Goal: Task Accomplishment & Management: Use online tool/utility

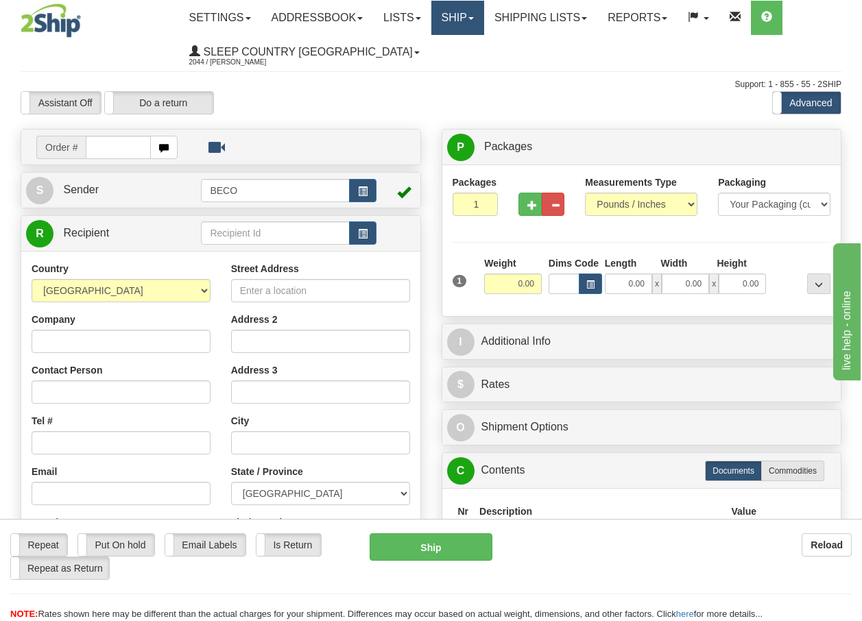
click at [469, 14] on link "Ship" at bounding box center [457, 18] width 53 height 34
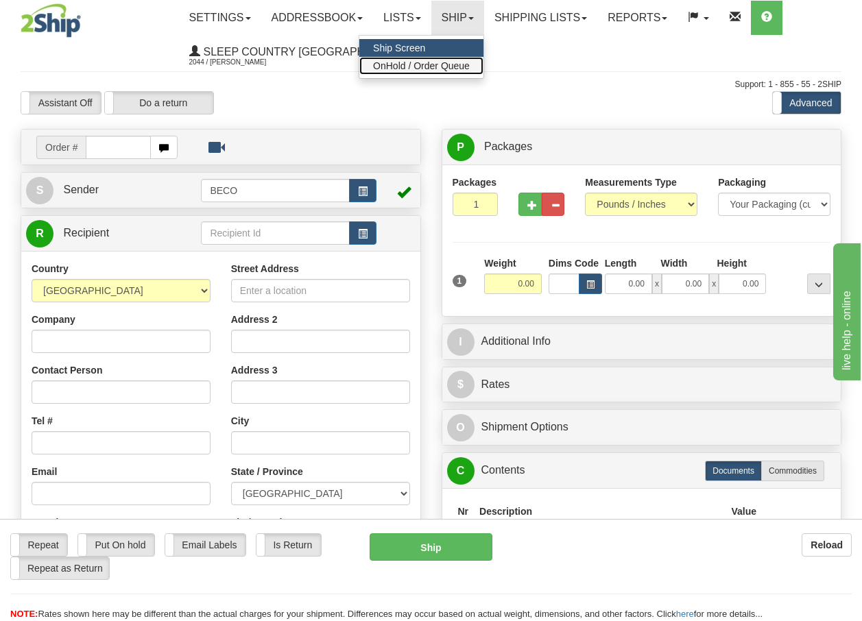
click at [453, 63] on span "OnHold / Order Queue" at bounding box center [421, 65] width 97 height 11
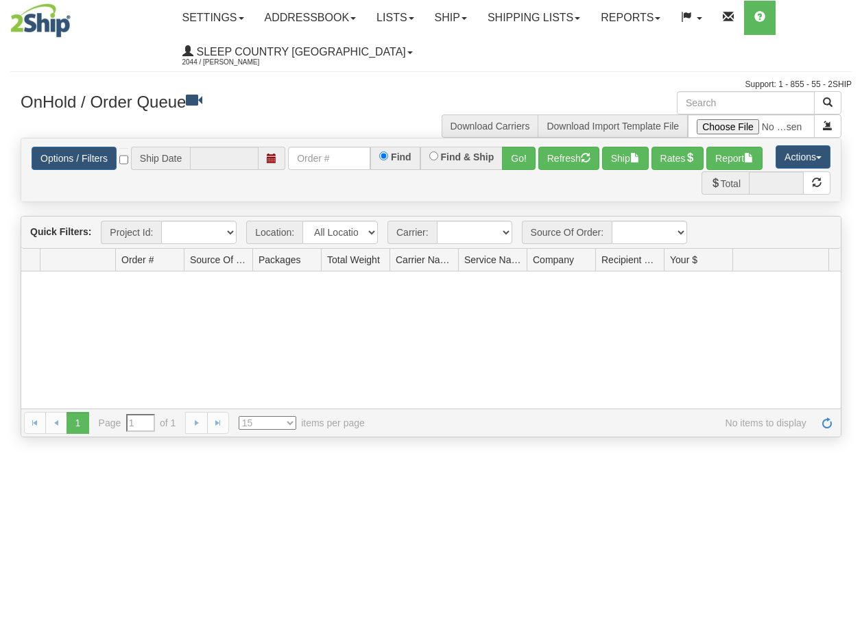
type input "[DATE]"
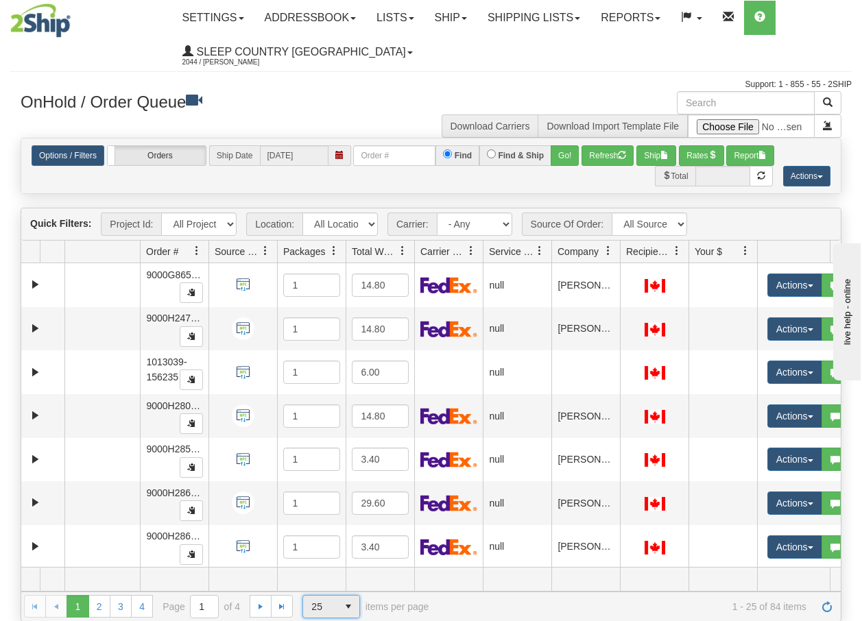
click at [348, 609] on span "select" at bounding box center [348, 607] width 22 height 22
click at [319, 589] on span "100" at bounding box center [317, 585] width 16 height 14
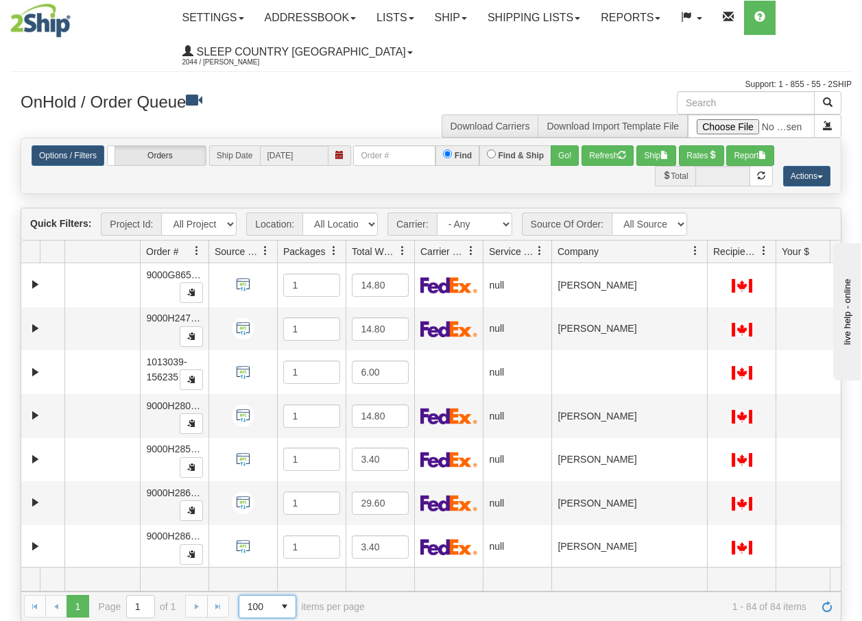
drag, startPoint x: 619, startPoint y: 258, endPoint x: 726, endPoint y: 261, distance: 107.1
click at [726, 261] on div "Aggregation Group Id Id Location Request Id Reply Id Order # Source Of Order Pa…" at bounding box center [425, 252] width 809 height 22
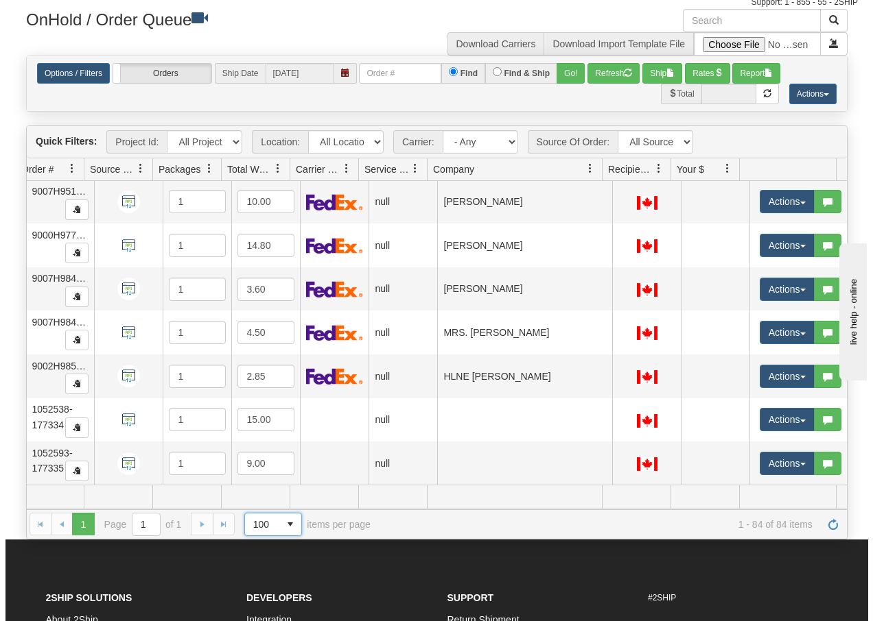
scroll to position [3371, 130]
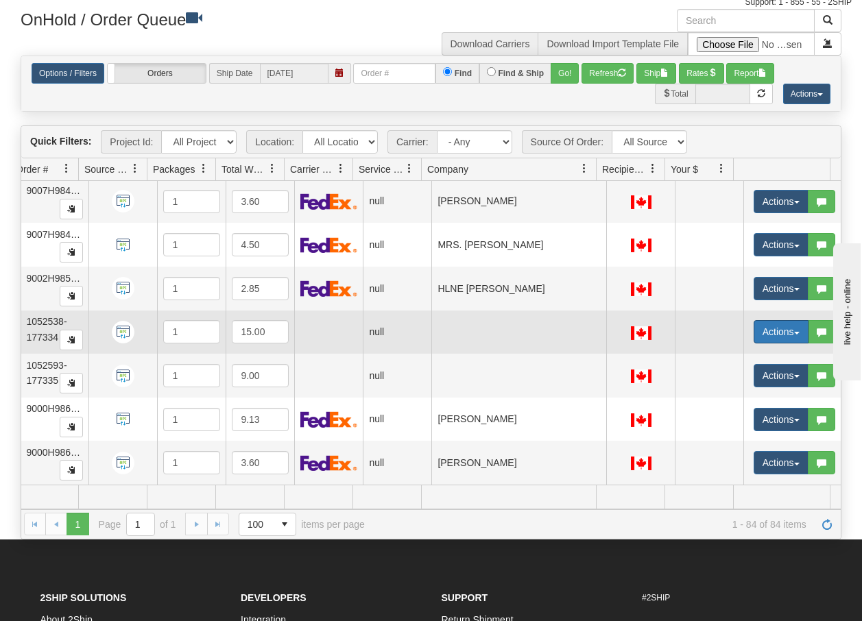
click at [790, 321] on button "Actions" at bounding box center [781, 331] width 55 height 23
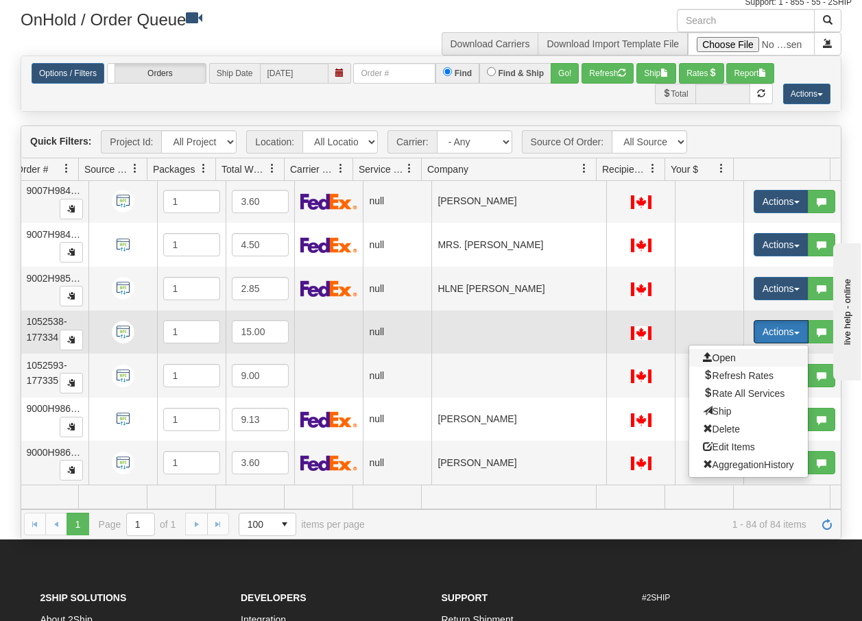
click at [718, 353] on span "Open" at bounding box center [719, 358] width 33 height 11
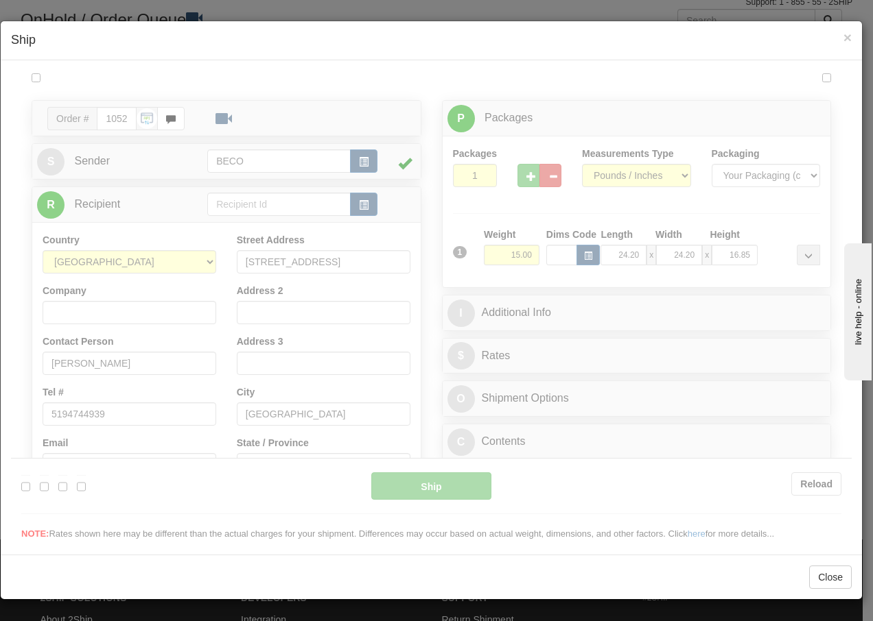
scroll to position [0, 0]
type input "13:52"
type input "16:00"
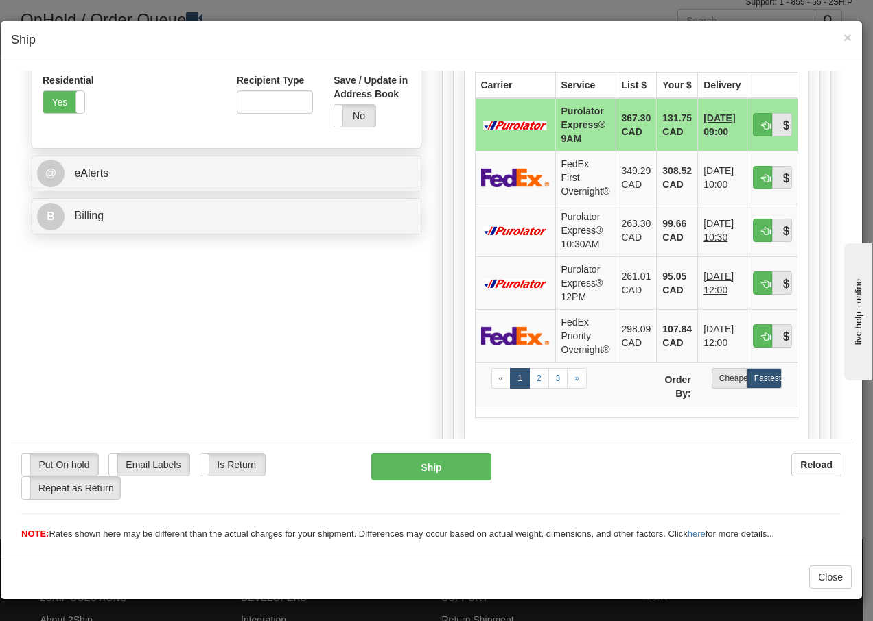
scroll to position [484, 0]
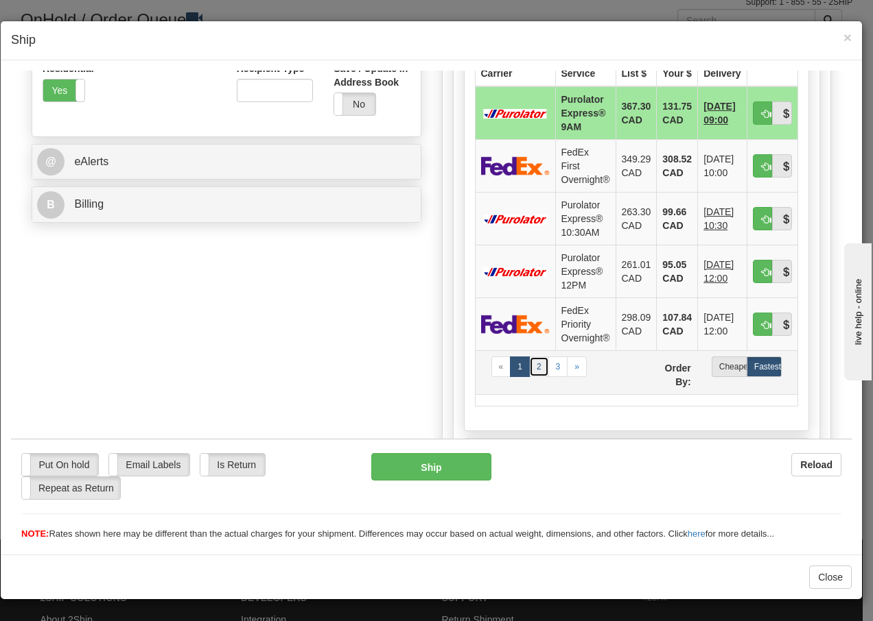
click at [533, 365] on link "2" at bounding box center [539, 366] width 20 height 21
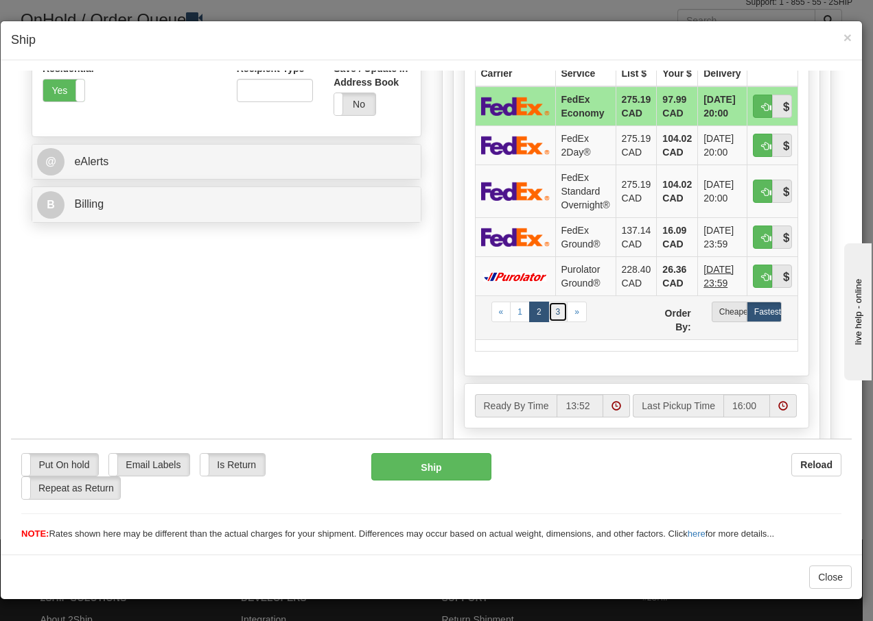
click at [552, 313] on link "3" at bounding box center [558, 311] width 20 height 21
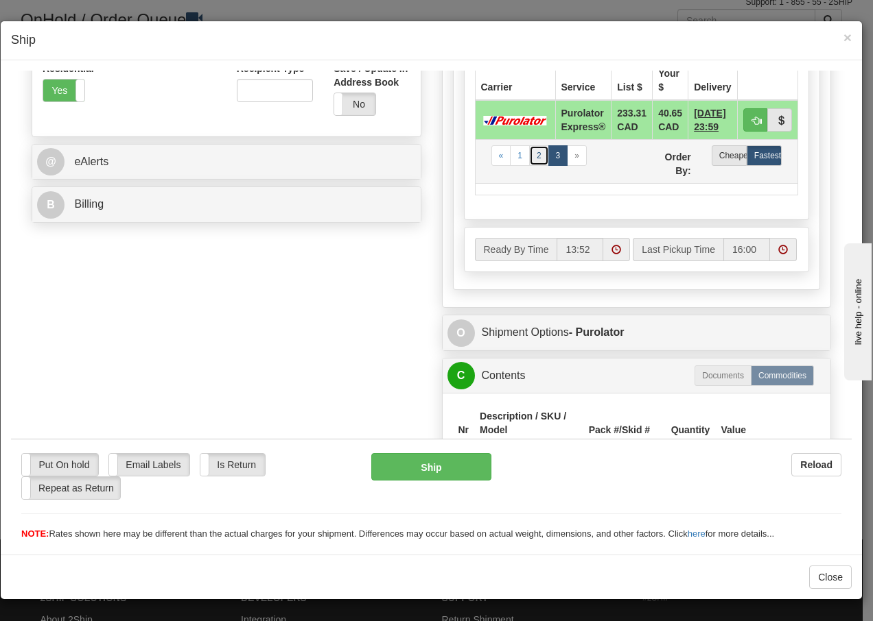
click at [533, 157] on link "2" at bounding box center [539, 155] width 20 height 21
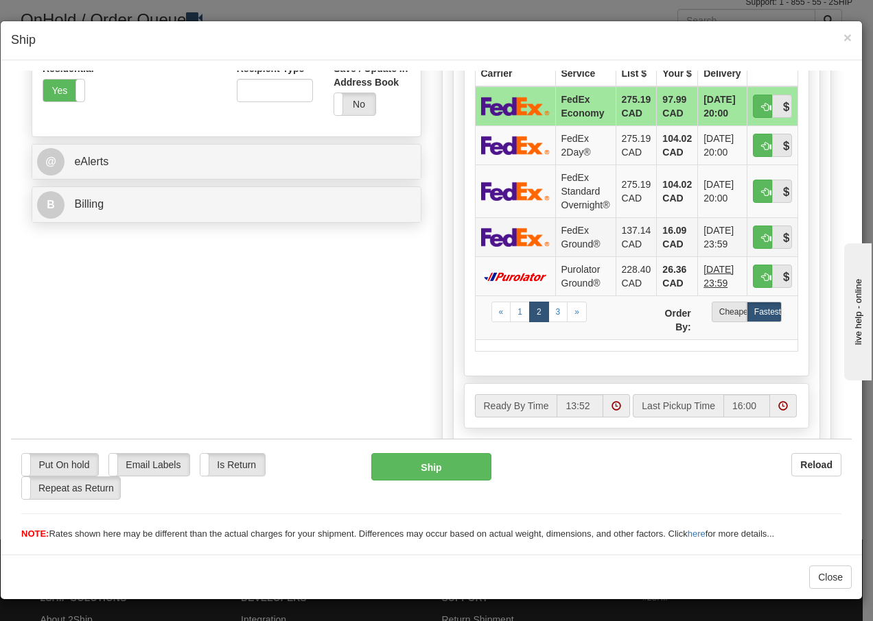
click at [569, 237] on td "FedEx Ground®" at bounding box center [585, 236] width 60 height 39
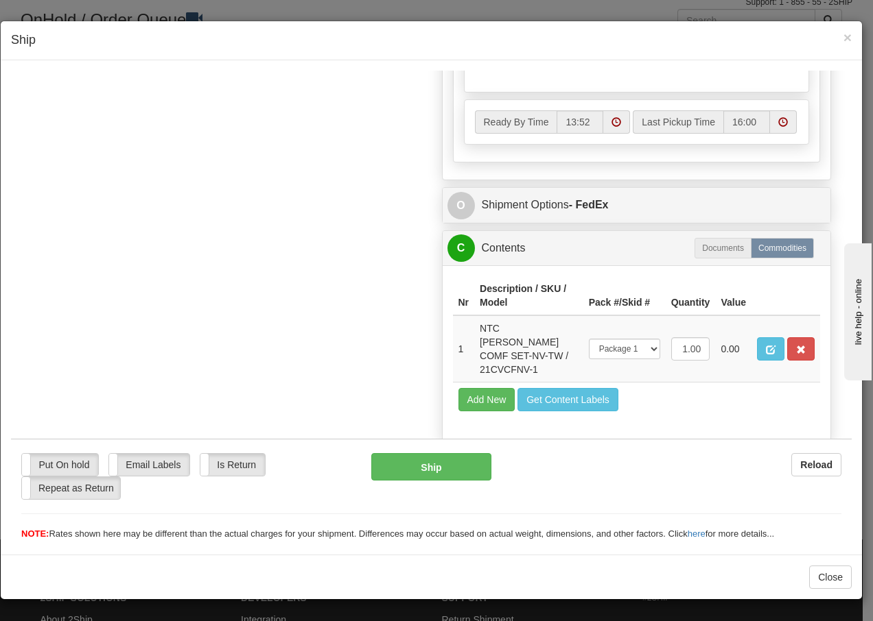
scroll to position [799, 0]
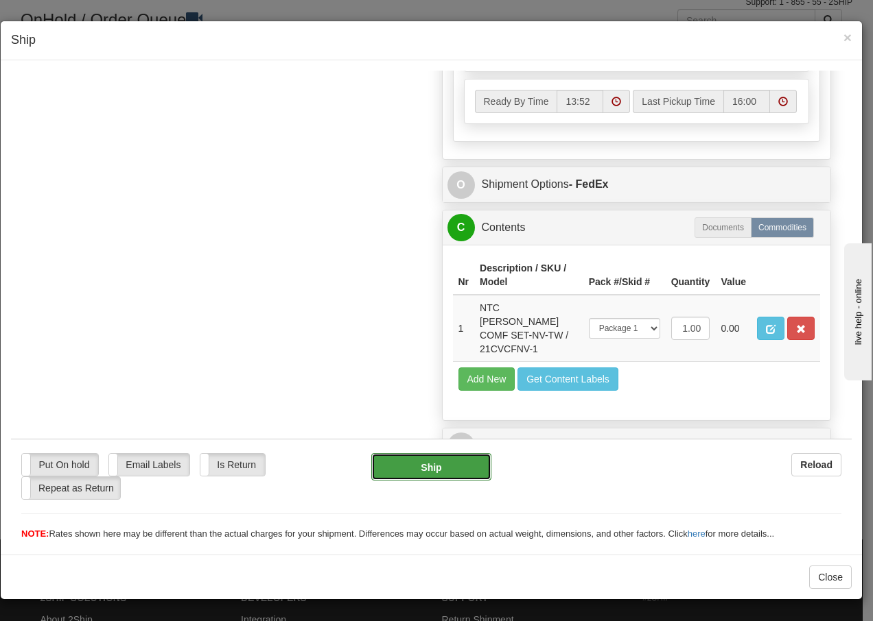
click at [412, 471] on button "Ship" at bounding box center [430, 466] width 119 height 27
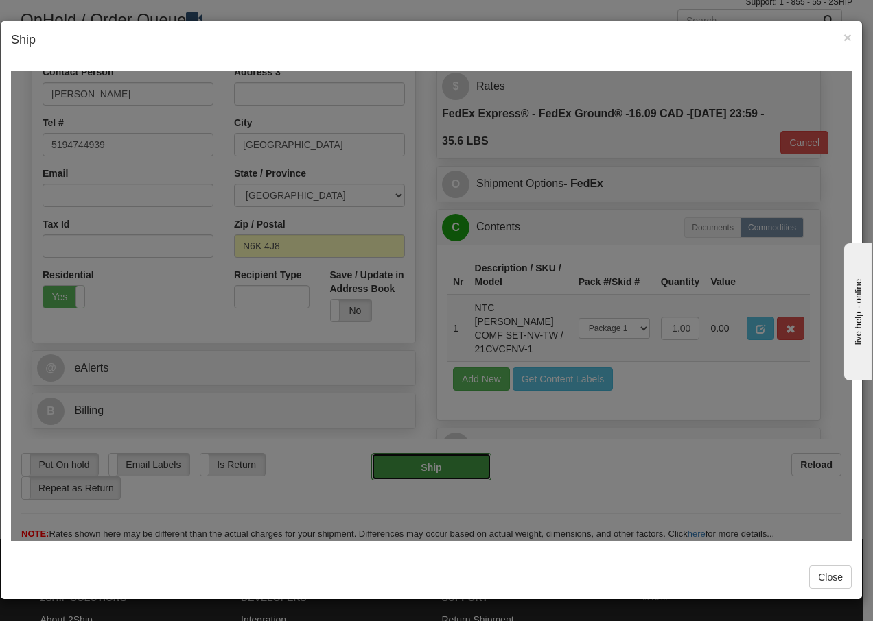
type input "92"
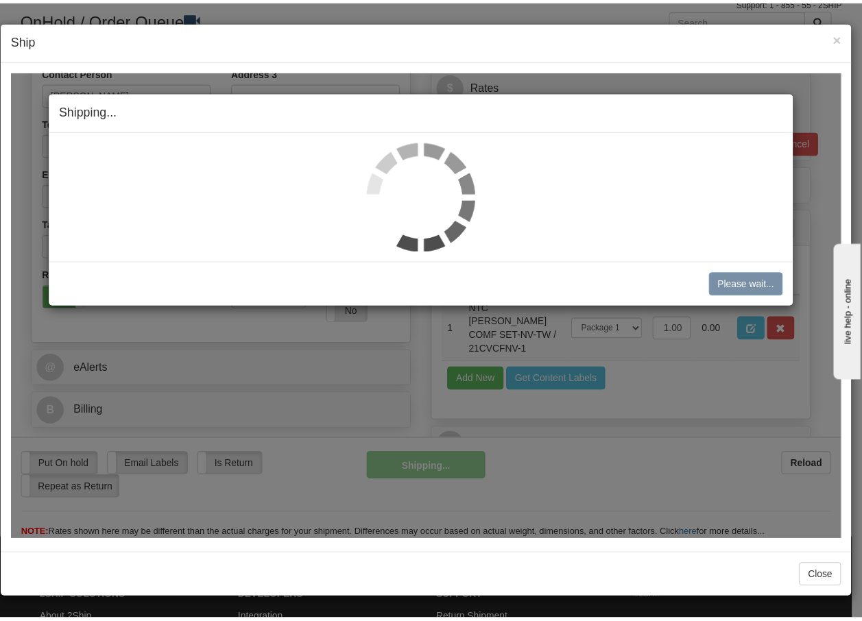
scroll to position [264, 0]
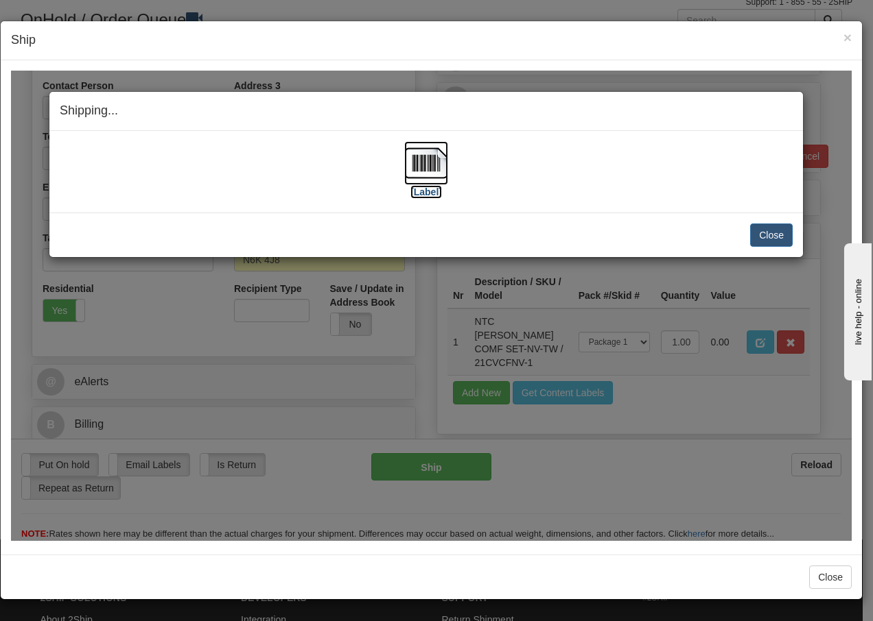
click at [428, 163] on img at bounding box center [426, 163] width 44 height 44
click at [771, 230] on button "Close" at bounding box center [771, 234] width 43 height 23
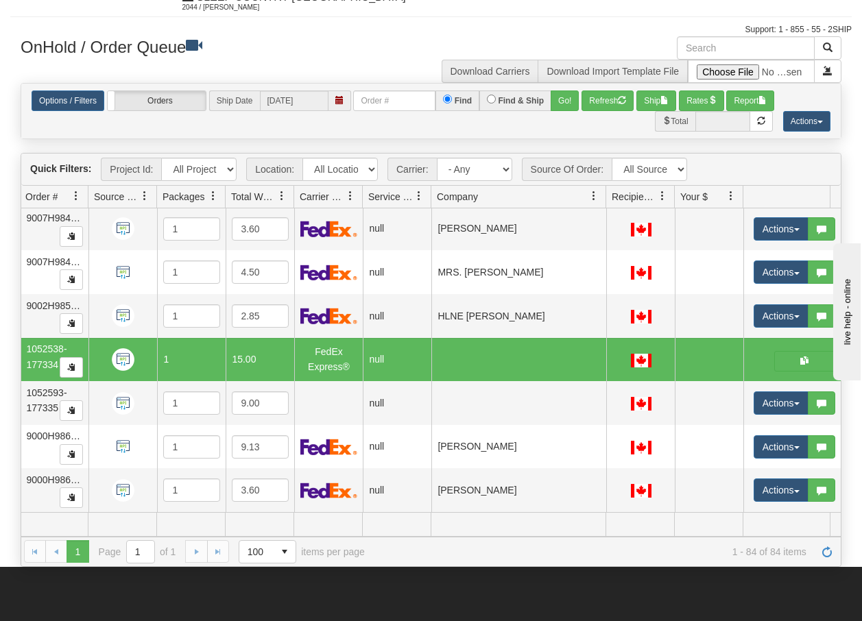
scroll to position [0, 0]
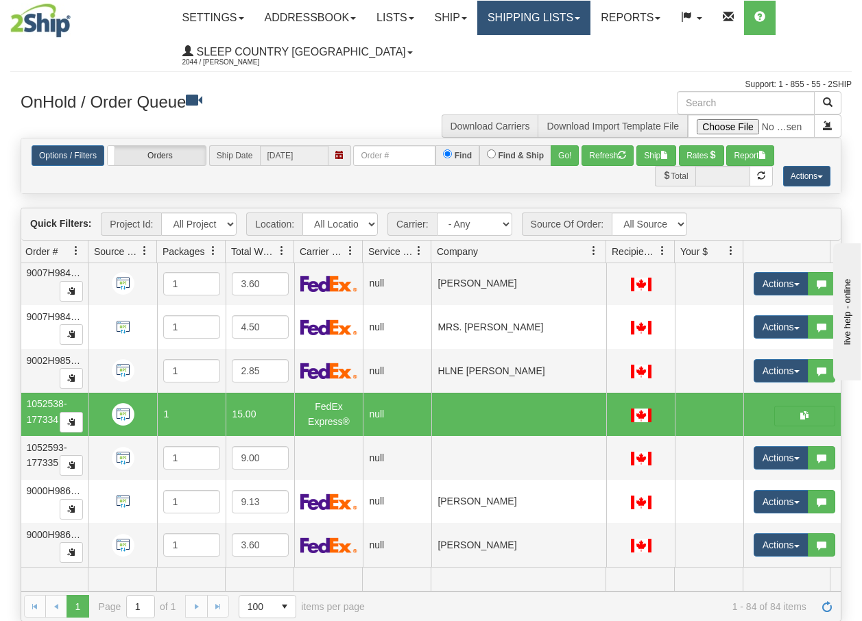
click at [554, 10] on link "Shipping lists" at bounding box center [533, 18] width 113 height 34
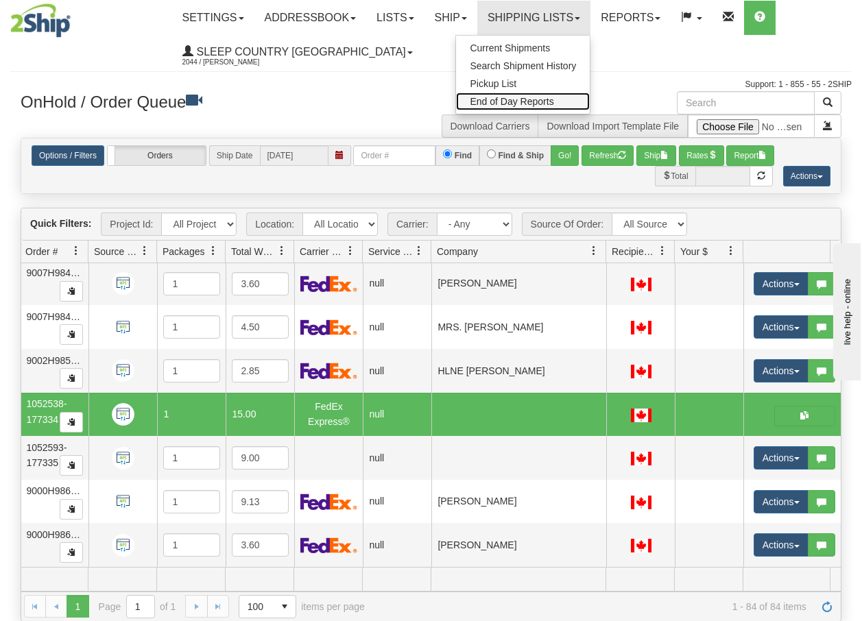
click at [525, 104] on span "End of Day Reports" at bounding box center [512, 101] width 84 height 11
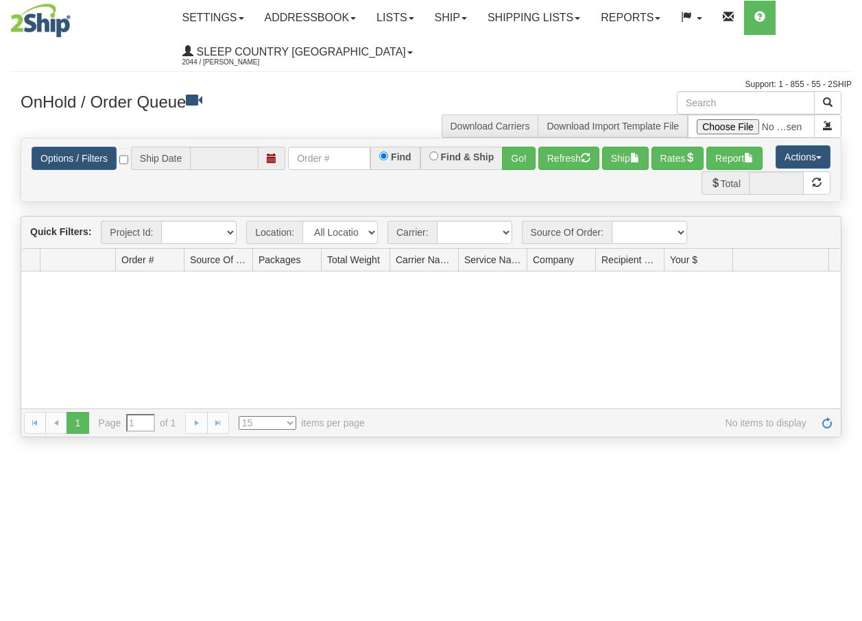
type input "[DATE]"
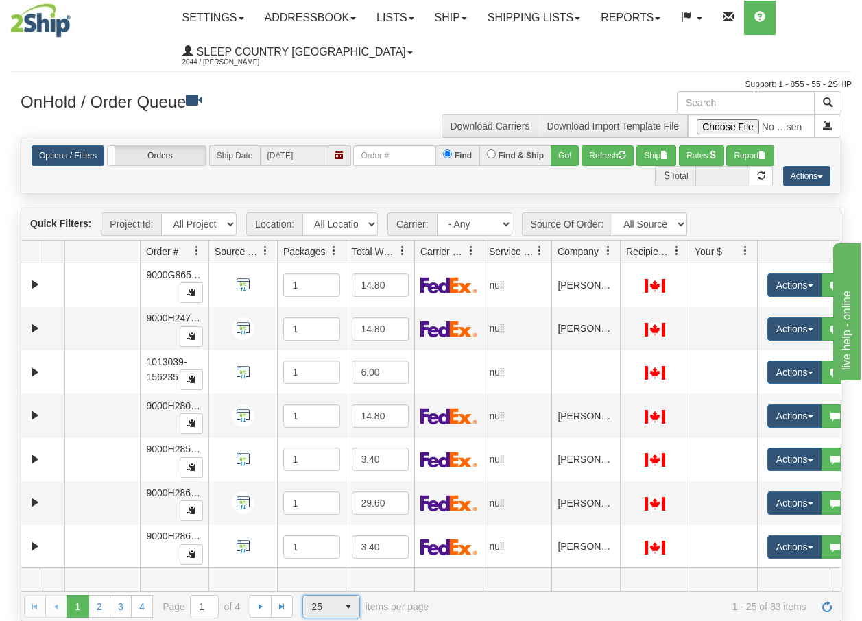
click at [353, 605] on span "select" at bounding box center [348, 607] width 22 height 22
click at [316, 587] on span "100" at bounding box center [317, 585] width 16 height 14
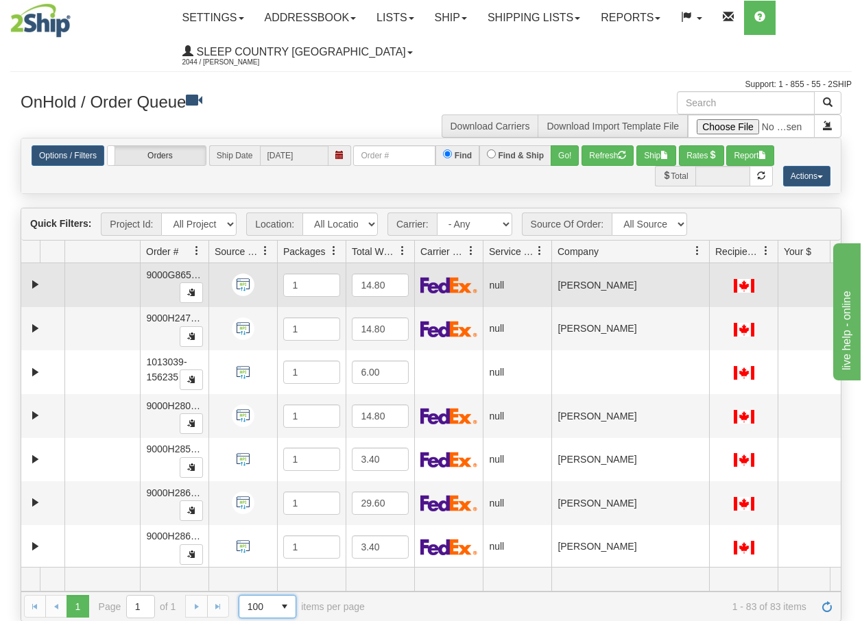
drag, startPoint x: 619, startPoint y: 254, endPoint x: 713, endPoint y: 266, distance: 94.7
click at [713, 266] on div "Quick Filters: Project Id: All Projects Location: All Locations BECO Carrier: -…" at bounding box center [431, 415] width 821 height 414
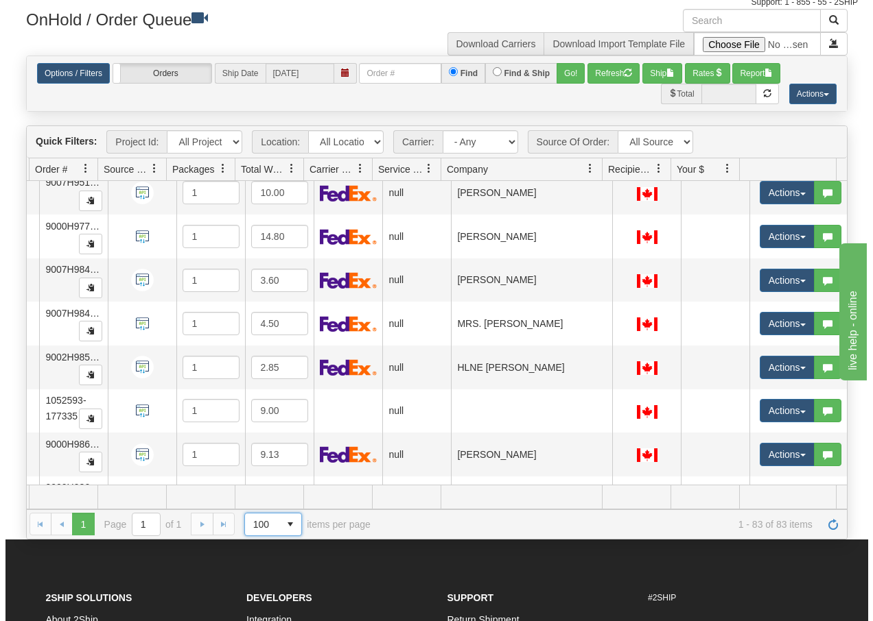
scroll to position [3300, 117]
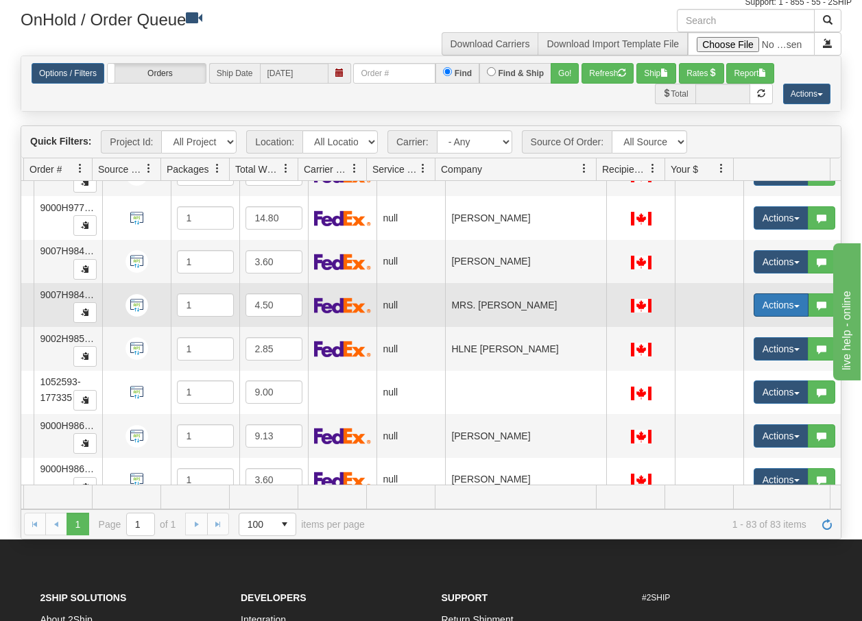
click at [790, 302] on button "Actions" at bounding box center [781, 305] width 55 height 23
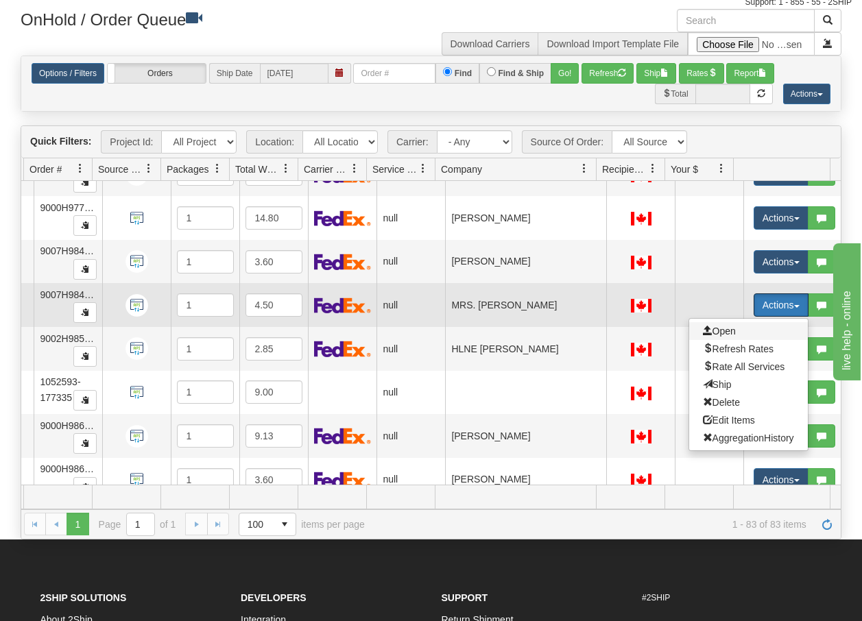
click at [711, 331] on span "Open" at bounding box center [719, 331] width 33 height 11
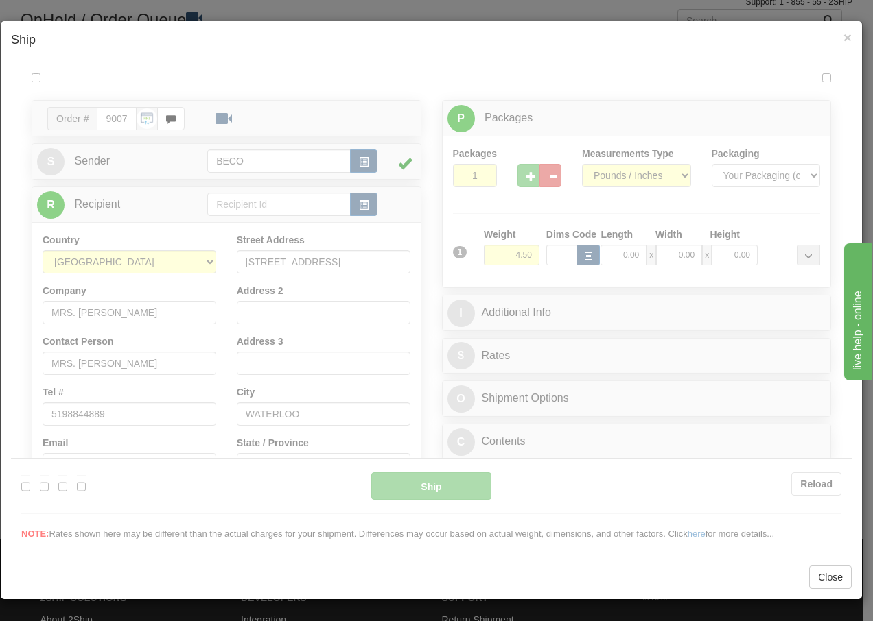
scroll to position [0, 0]
type input "13:54"
type input "16:00"
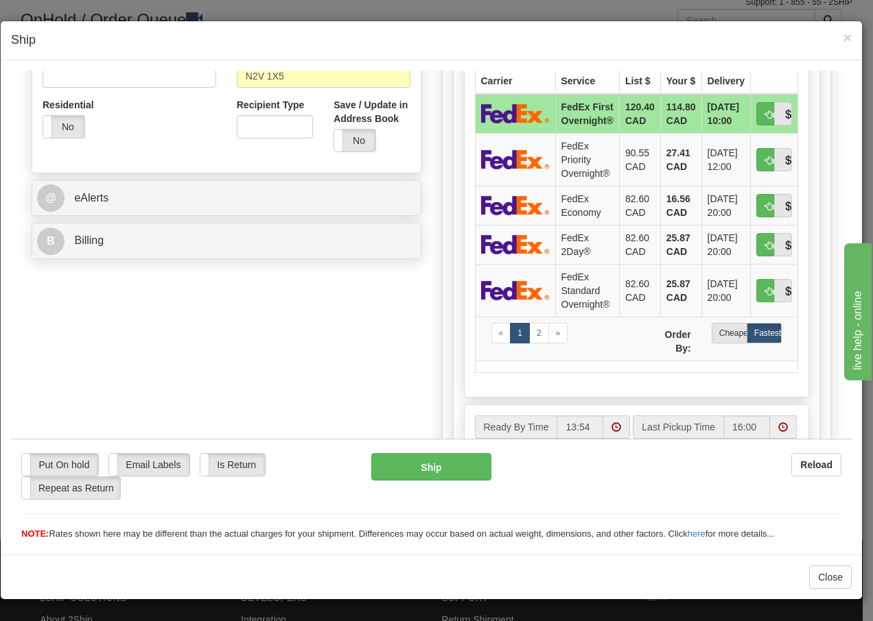
scroll to position [420, 0]
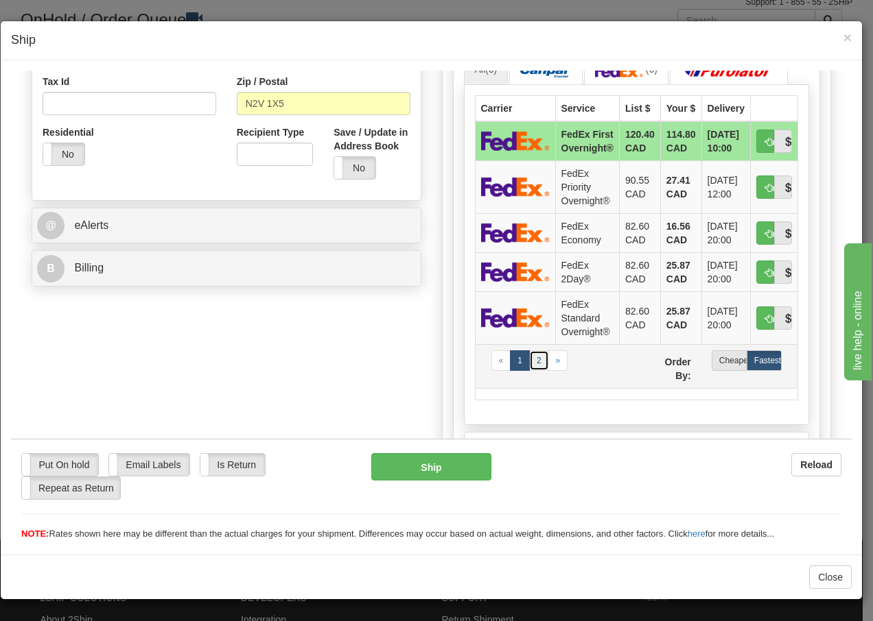
click at [532, 370] on link "2" at bounding box center [539, 360] width 20 height 21
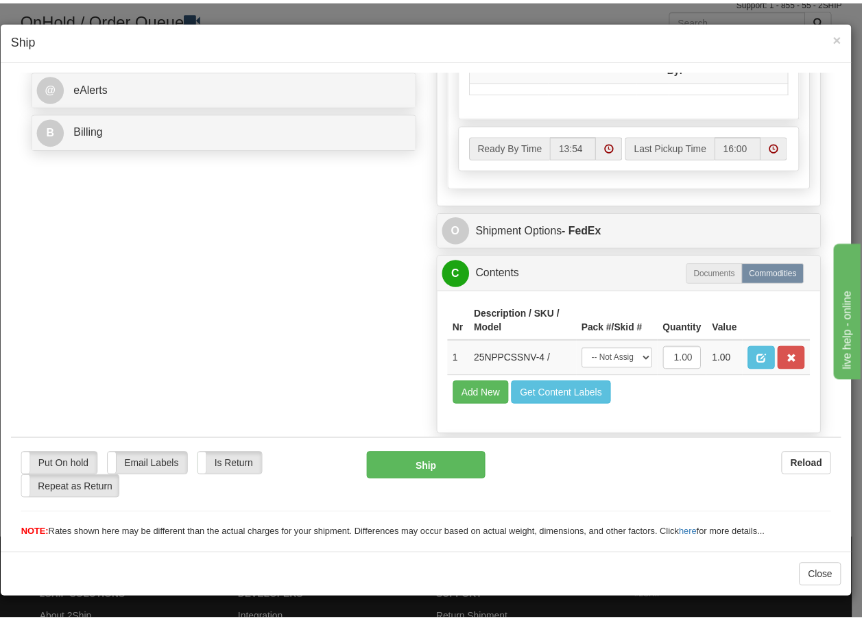
scroll to position [595, 0]
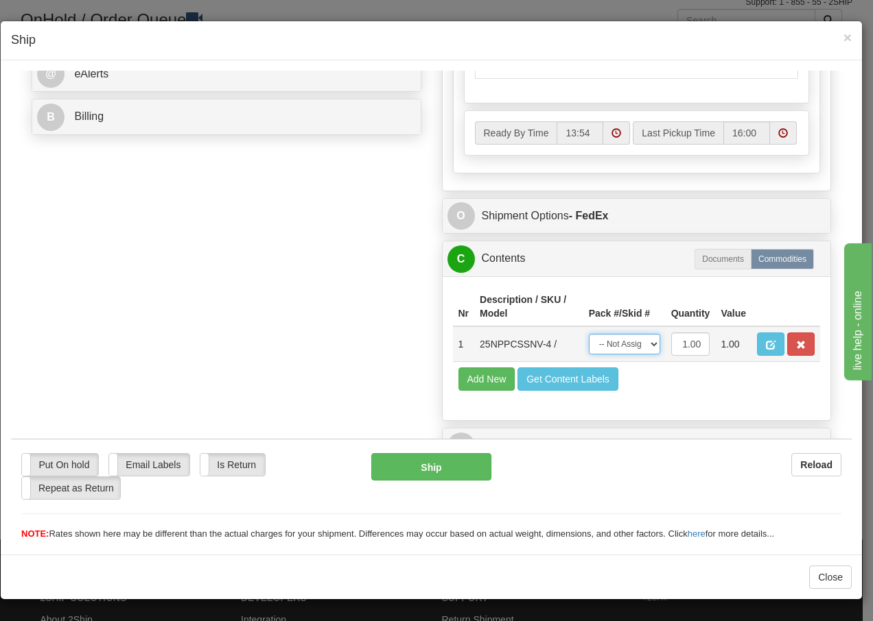
click at [641, 344] on select "-- Not Assigned -- Package 1" at bounding box center [624, 343] width 71 height 21
select select "0"
click at [589, 333] on select "-- Not Assigned -- Package 1" at bounding box center [624, 343] width 71 height 21
click at [407, 462] on button "Ship" at bounding box center [430, 466] width 119 height 27
type input "92"
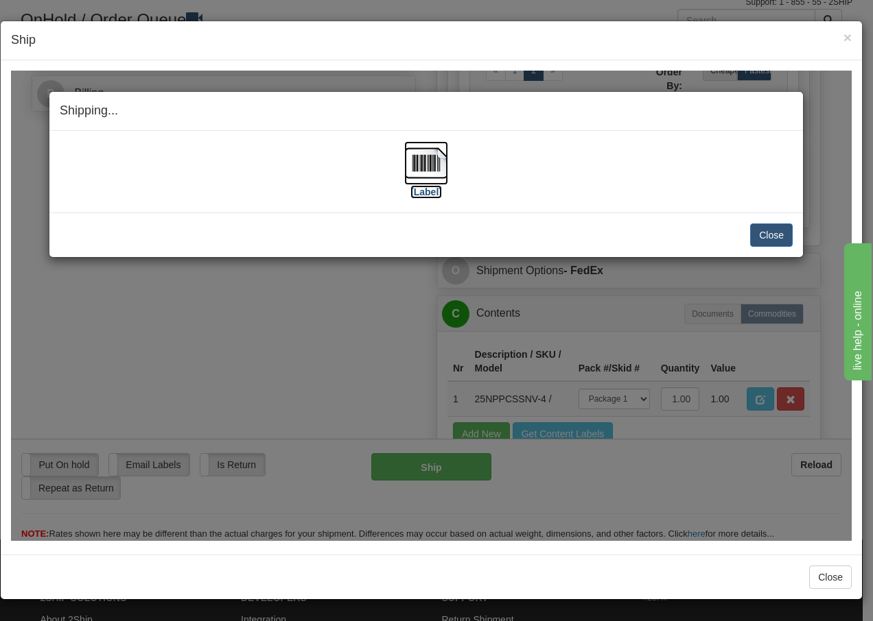
click at [424, 164] on img at bounding box center [426, 163] width 44 height 44
click at [768, 235] on button "Close" at bounding box center [771, 234] width 43 height 23
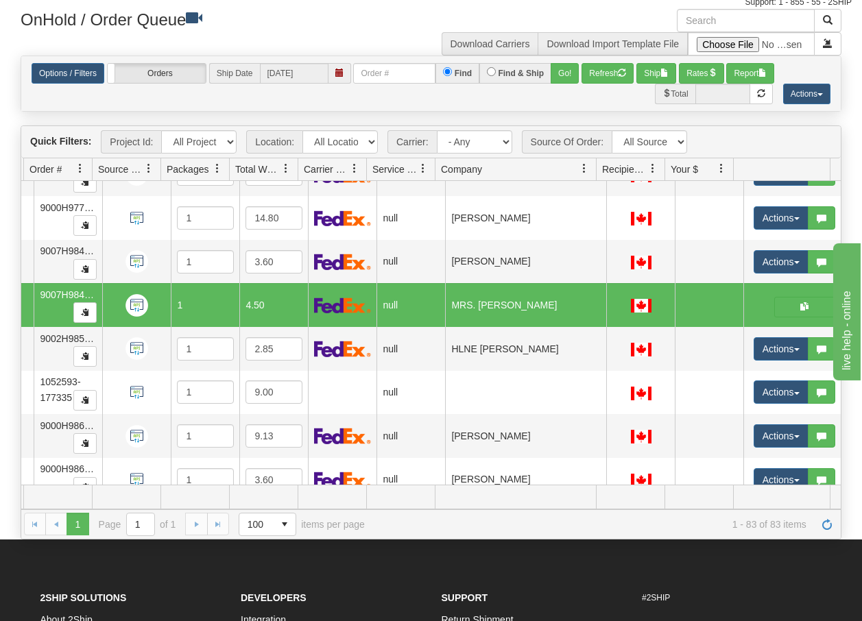
scroll to position [0, 107]
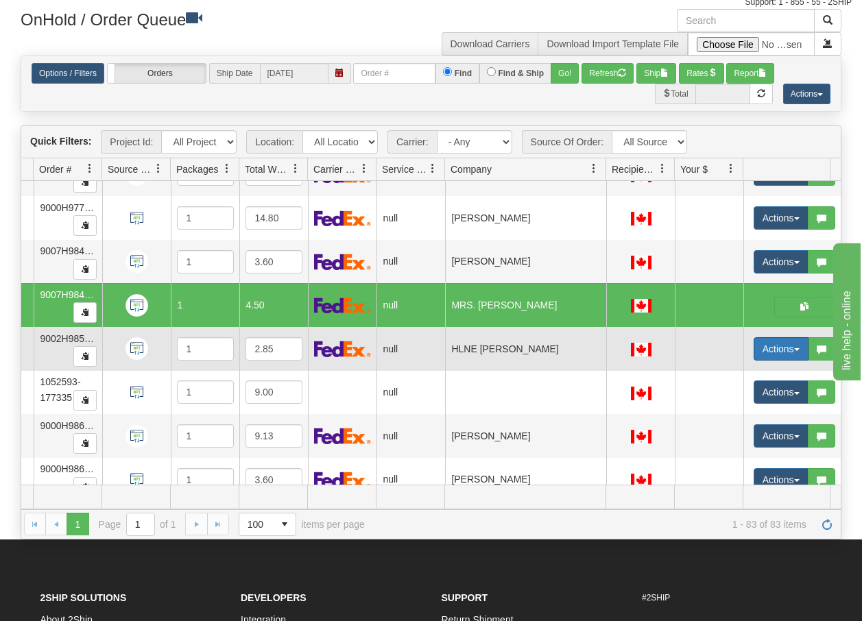
click at [794, 350] on span "button" at bounding box center [796, 349] width 5 height 3
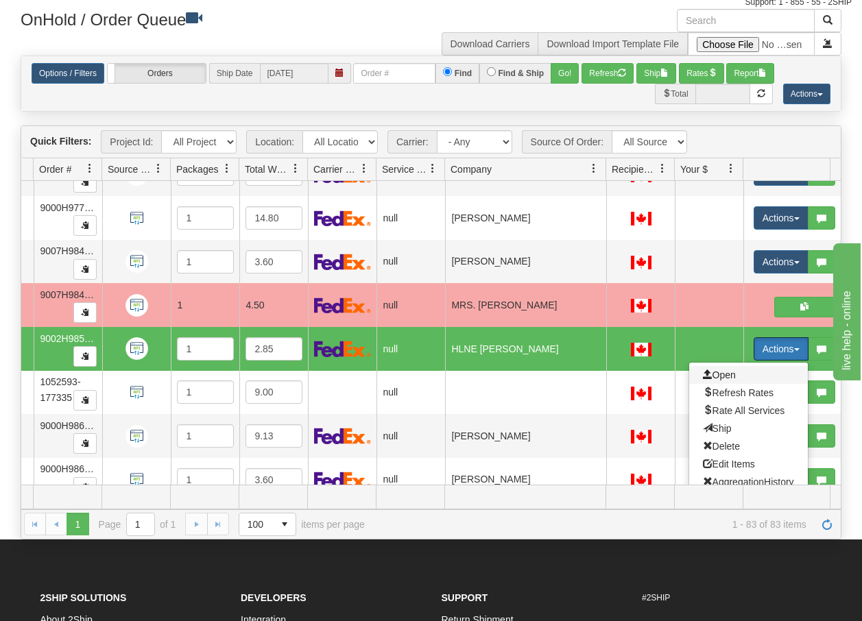
click at [718, 376] on span "Open" at bounding box center [719, 375] width 33 height 11
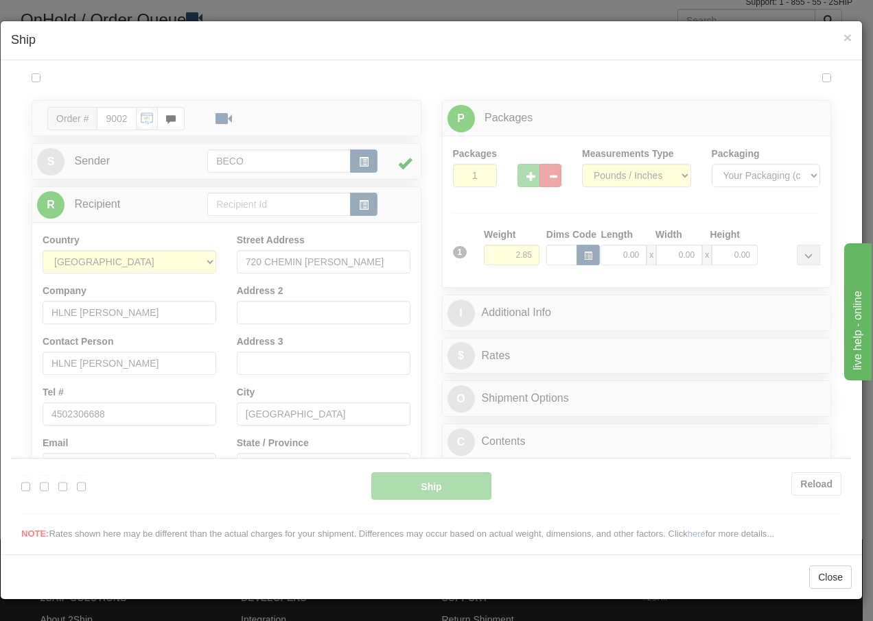
scroll to position [0, 0]
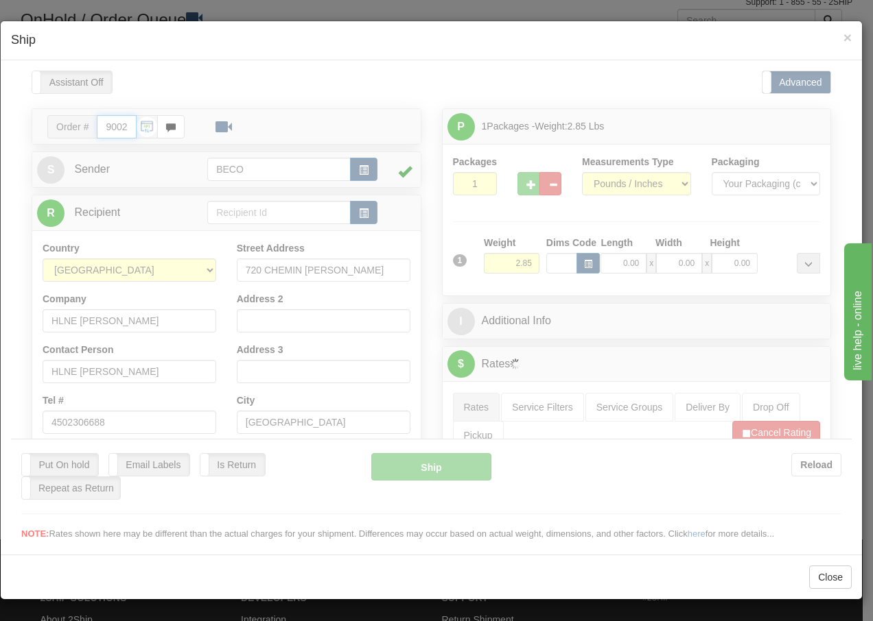
type input "13:55"
type input "16:00"
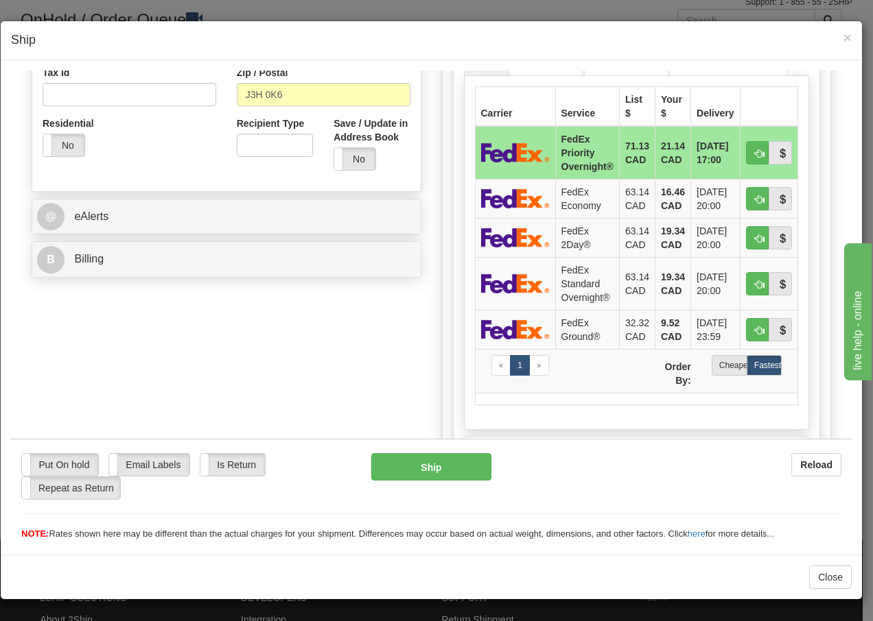
scroll to position [448, 0]
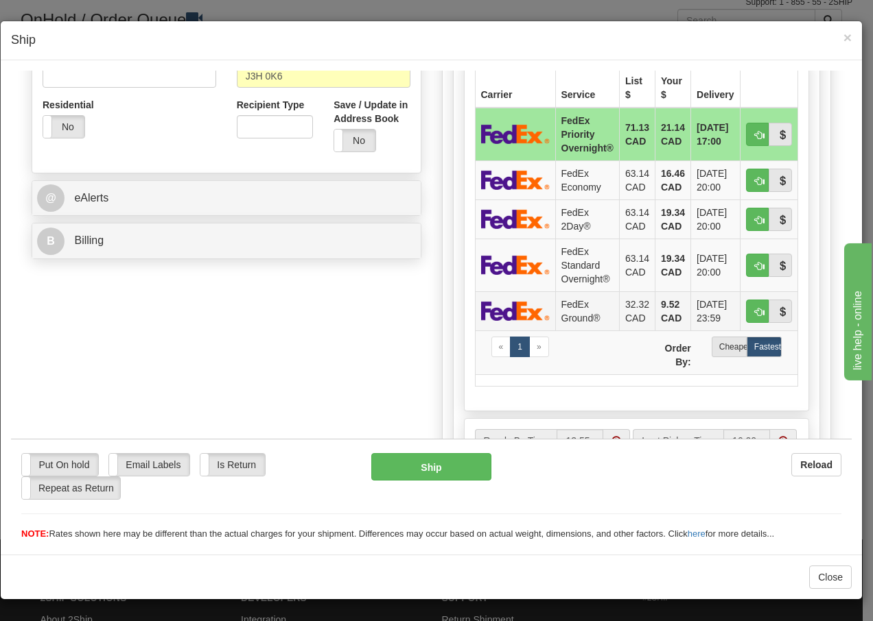
click at [573, 311] on td "FedEx Ground®" at bounding box center [587, 310] width 64 height 39
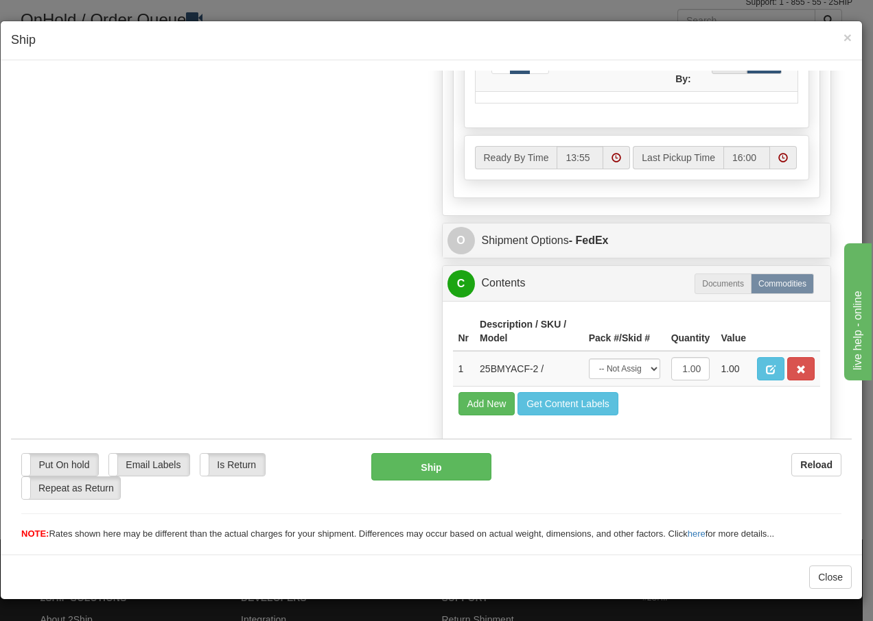
scroll to position [779, 0]
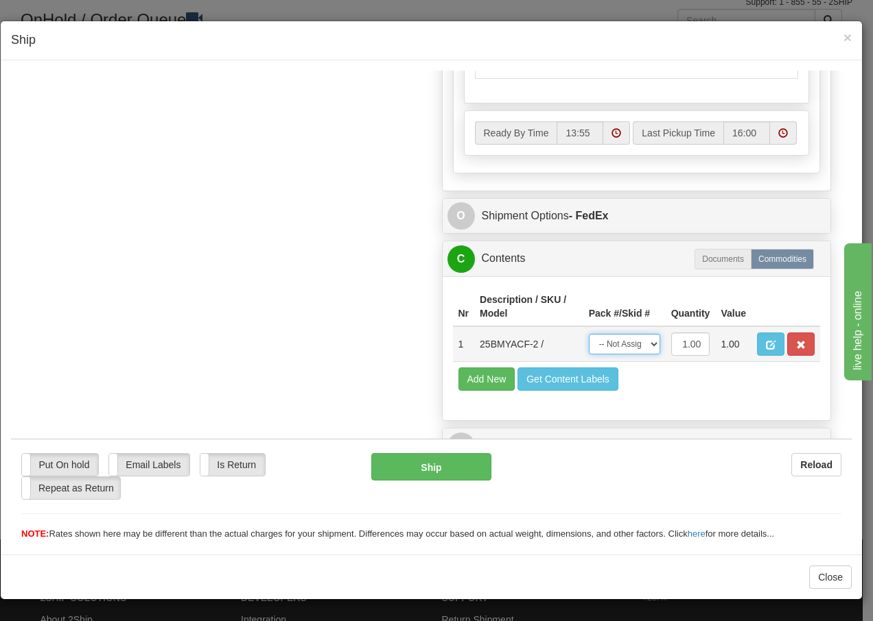
click at [637, 344] on select "-- Not Assigned -- Package 1" at bounding box center [624, 343] width 71 height 21
select select "0"
click at [589, 333] on select "-- Not Assigned -- Package 1" at bounding box center [624, 343] width 71 height 21
click at [403, 467] on button "Ship" at bounding box center [430, 466] width 119 height 27
type input "92"
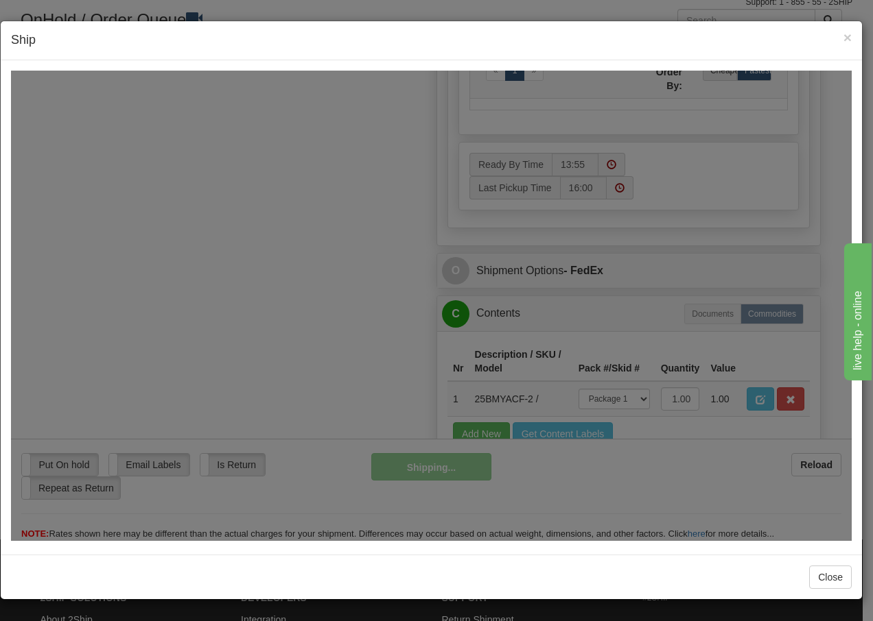
scroll to position [834, 0]
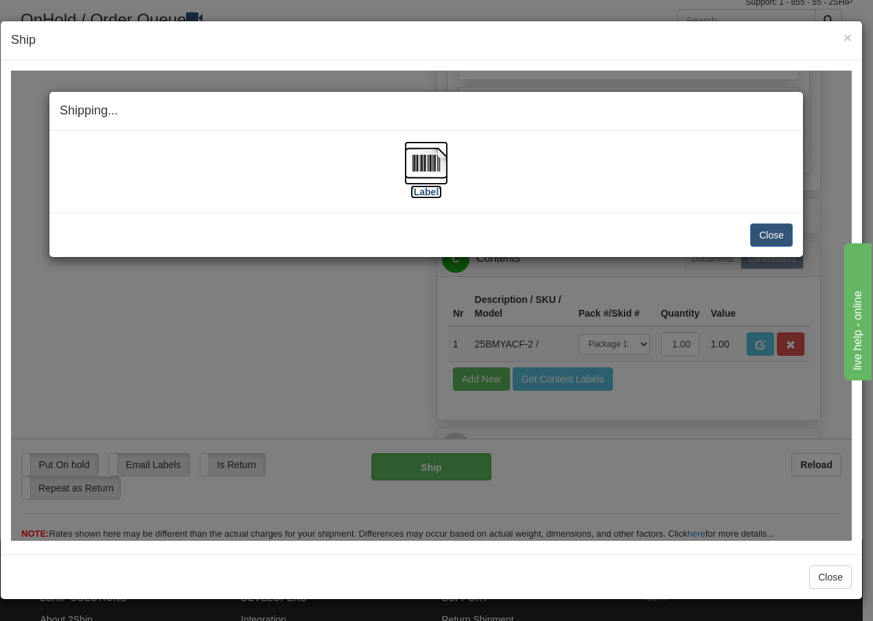
click at [419, 161] on img at bounding box center [426, 163] width 44 height 44
click at [776, 233] on button "Close" at bounding box center [771, 234] width 43 height 23
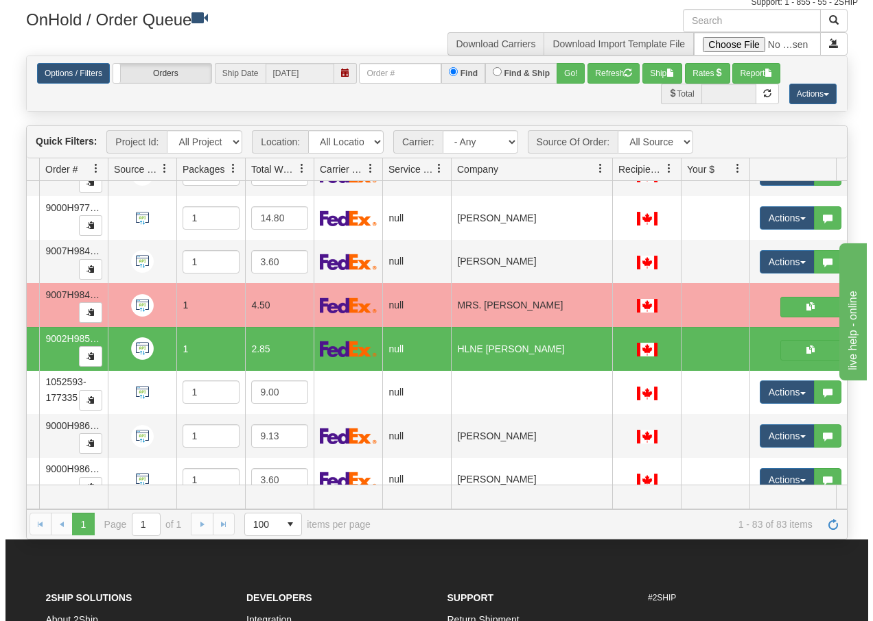
scroll to position [3327, 106]
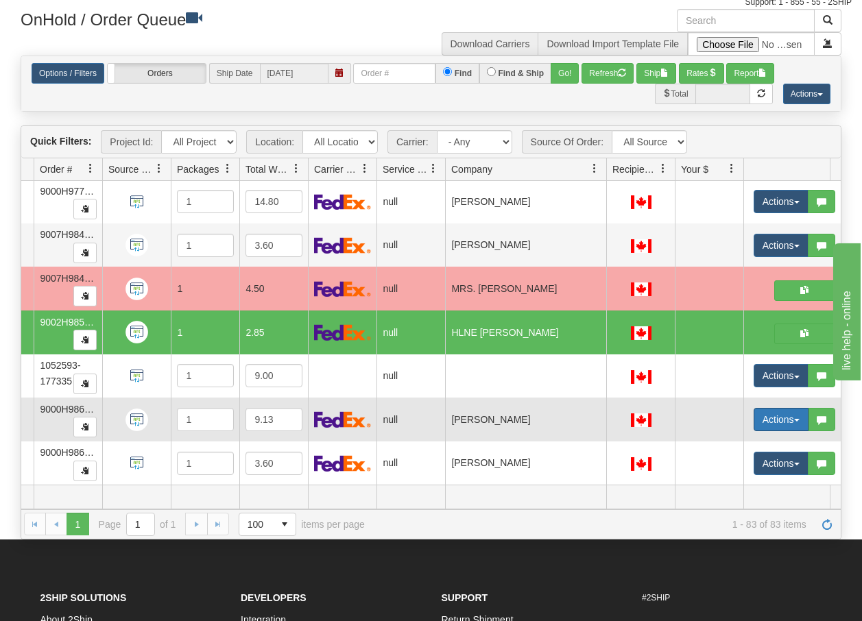
click at [798, 412] on button "Actions" at bounding box center [781, 419] width 55 height 23
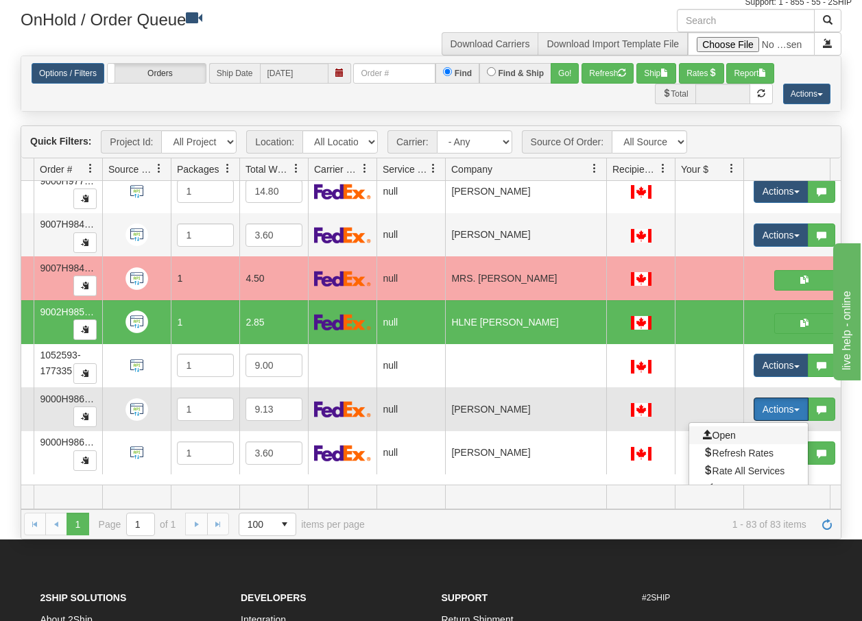
click at [723, 433] on span "Open" at bounding box center [719, 435] width 33 height 11
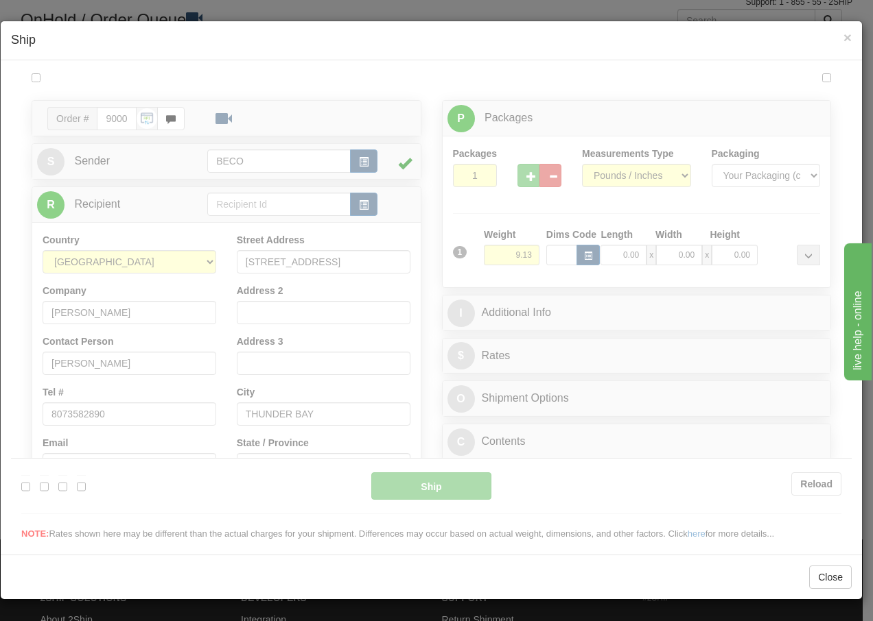
scroll to position [0, 0]
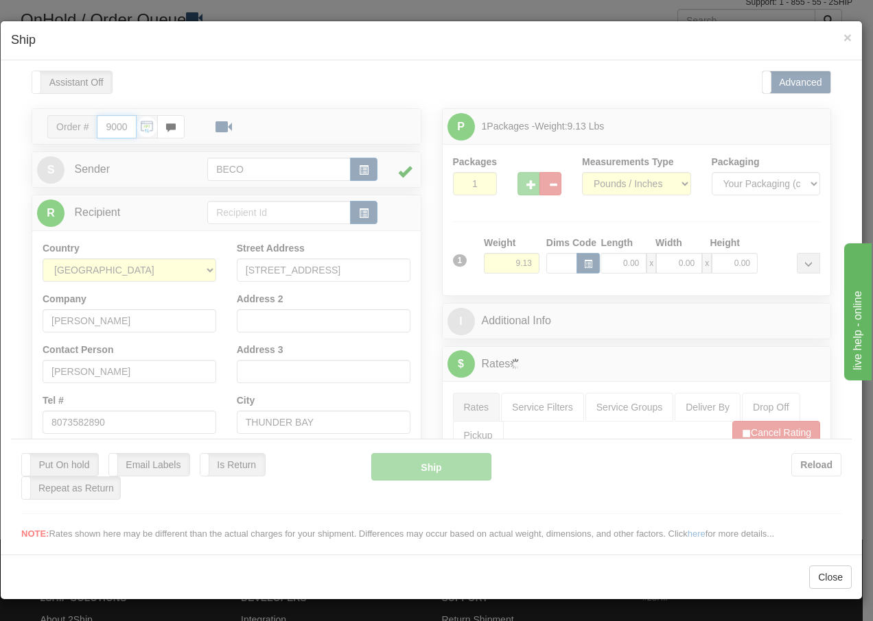
type input "13:56"
type input "16:00"
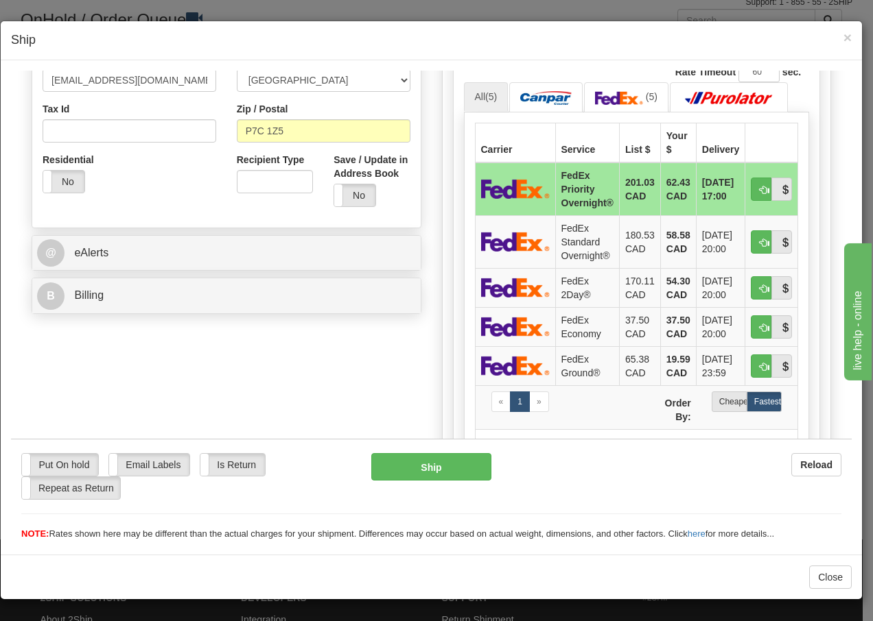
scroll to position [512, 0]
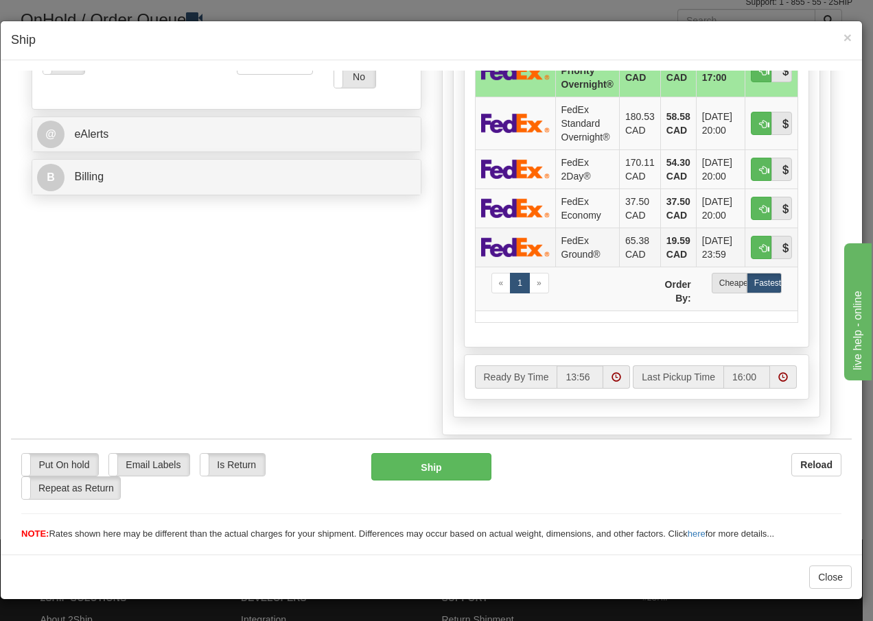
click at [569, 251] on td "FedEx Ground®" at bounding box center [587, 246] width 64 height 39
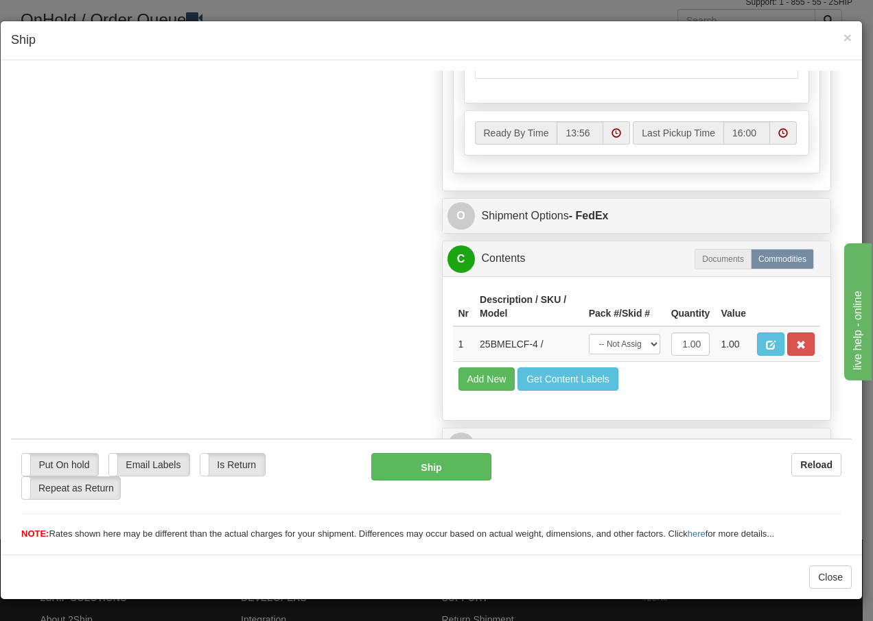
scroll to position [779, 0]
click at [642, 341] on select "-- Not Assigned -- Package 1" at bounding box center [624, 343] width 71 height 21
select select "0"
click at [589, 333] on select "-- Not Assigned -- Package 1" at bounding box center [624, 343] width 71 height 21
click at [448, 471] on button "Ship" at bounding box center [430, 466] width 119 height 27
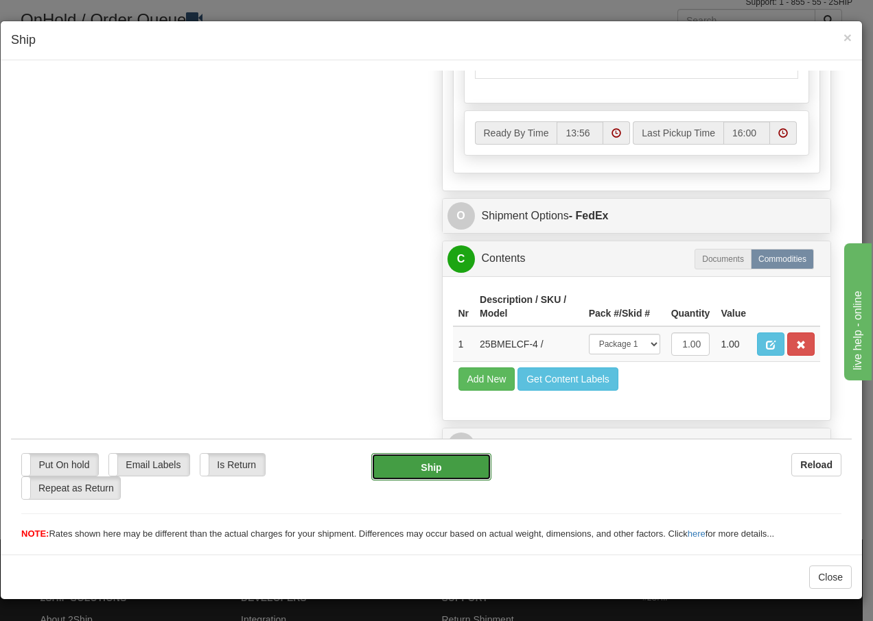
type input "92"
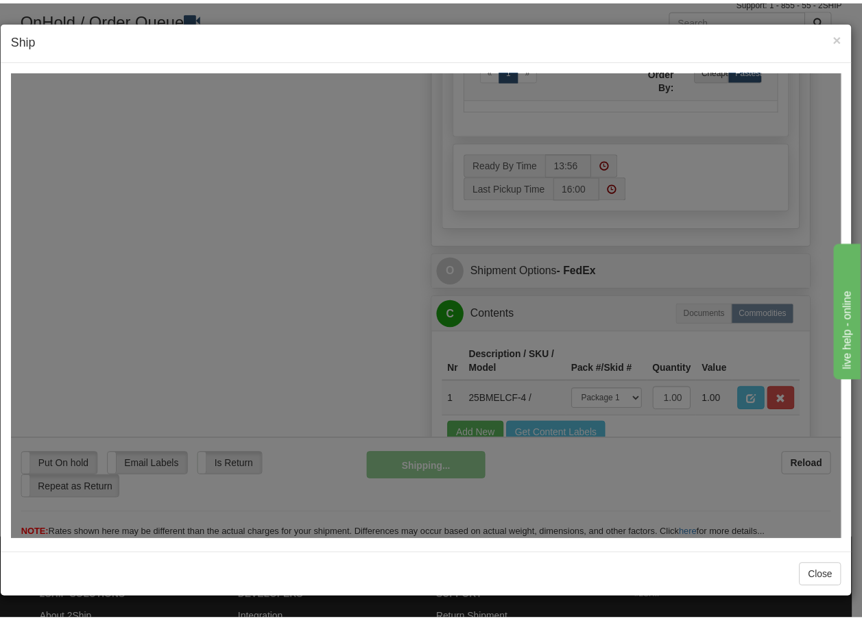
scroll to position [834, 0]
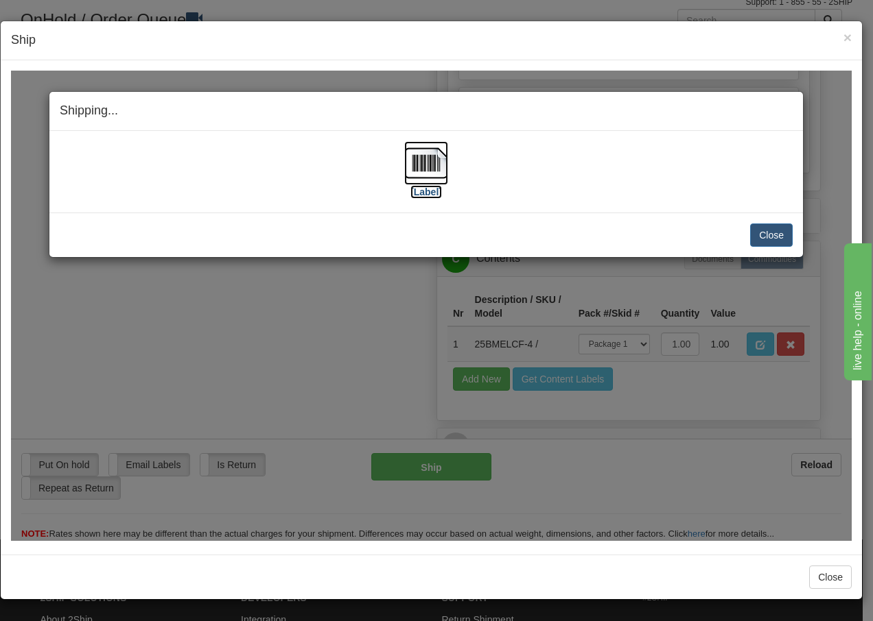
click at [418, 167] on img at bounding box center [426, 163] width 44 height 44
click at [764, 231] on button "Close" at bounding box center [771, 234] width 43 height 23
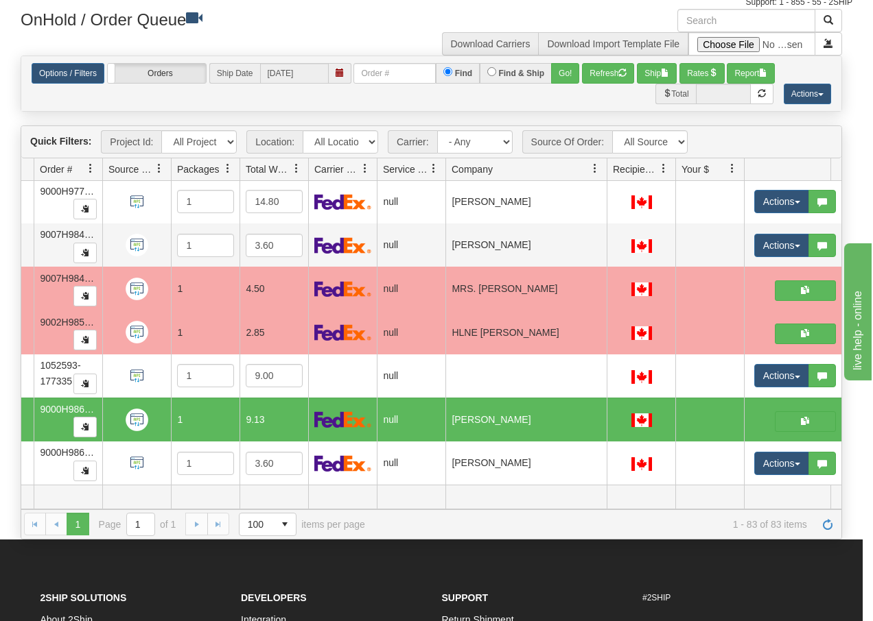
scroll to position [0, 0]
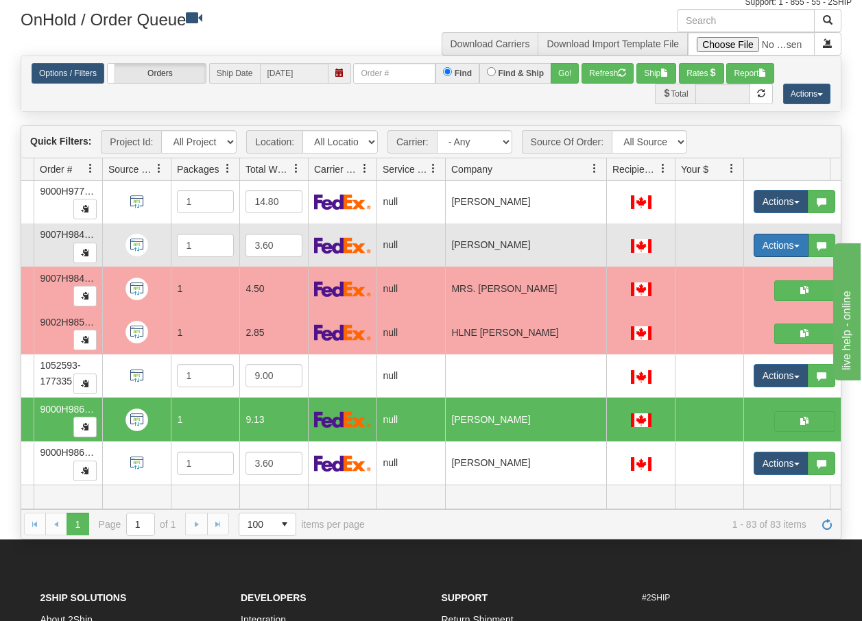
click at [798, 245] on span "button" at bounding box center [796, 246] width 5 height 3
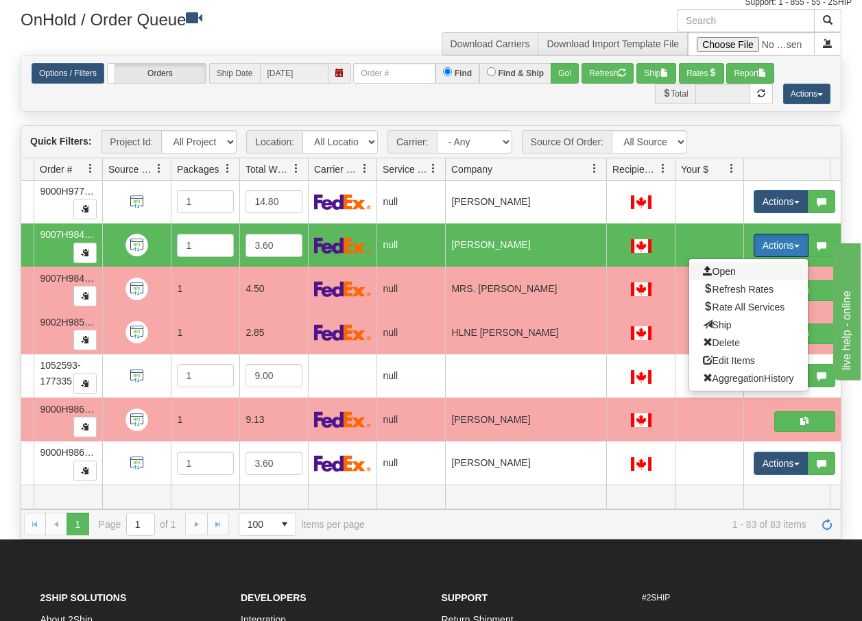
click at [729, 266] on span "Open" at bounding box center [719, 271] width 33 height 11
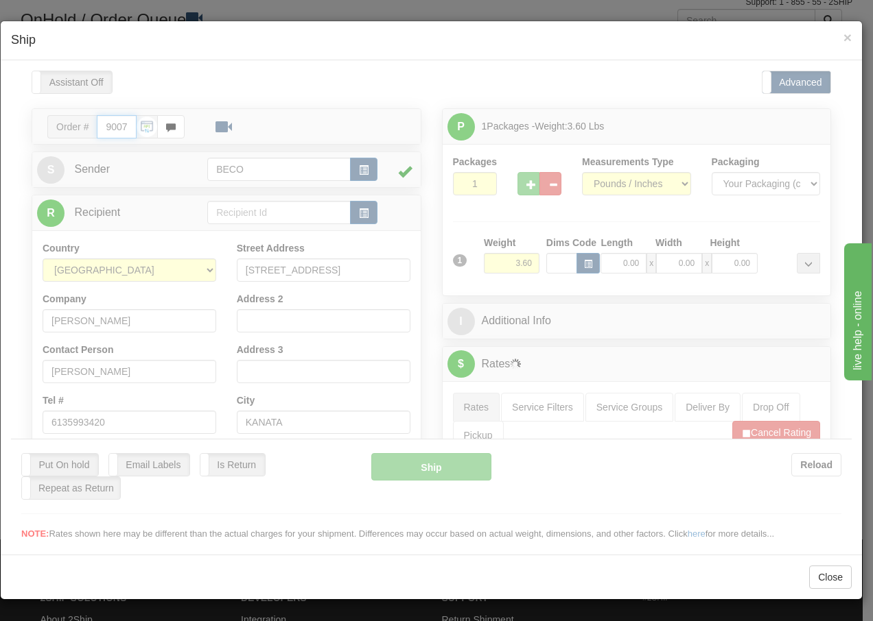
type input "13:57"
type input "16:00"
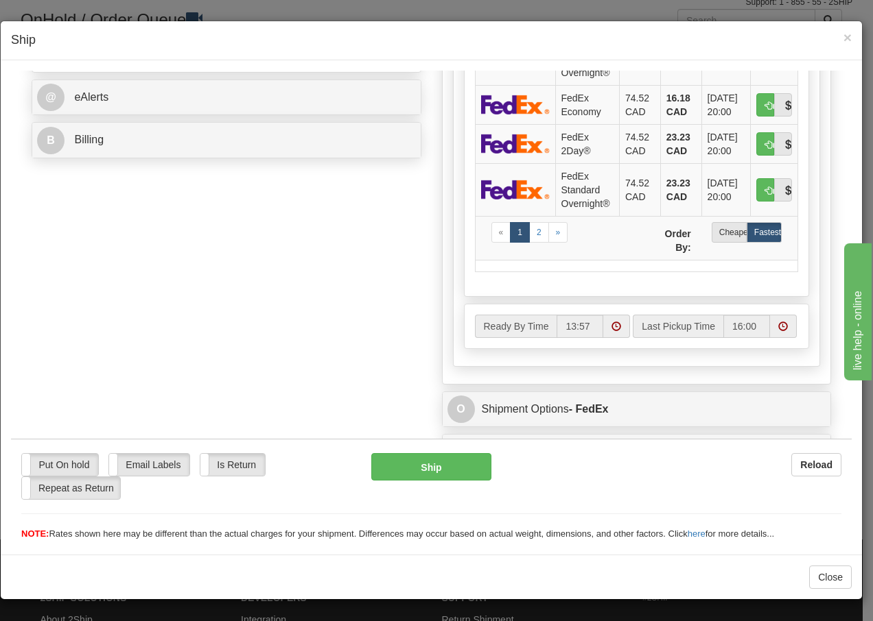
scroll to position [779, 0]
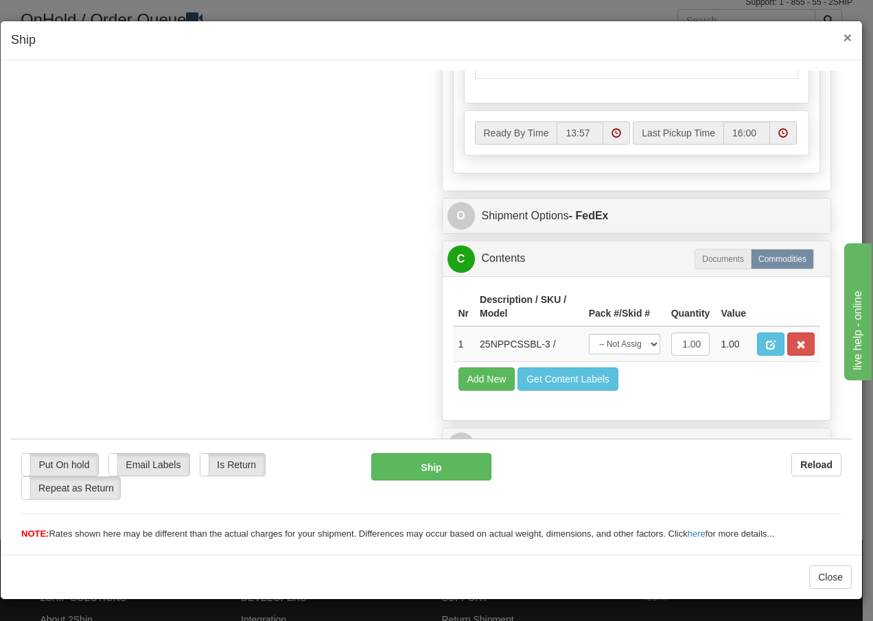
click at [848, 37] on span "×" at bounding box center [847, 37] width 8 height 16
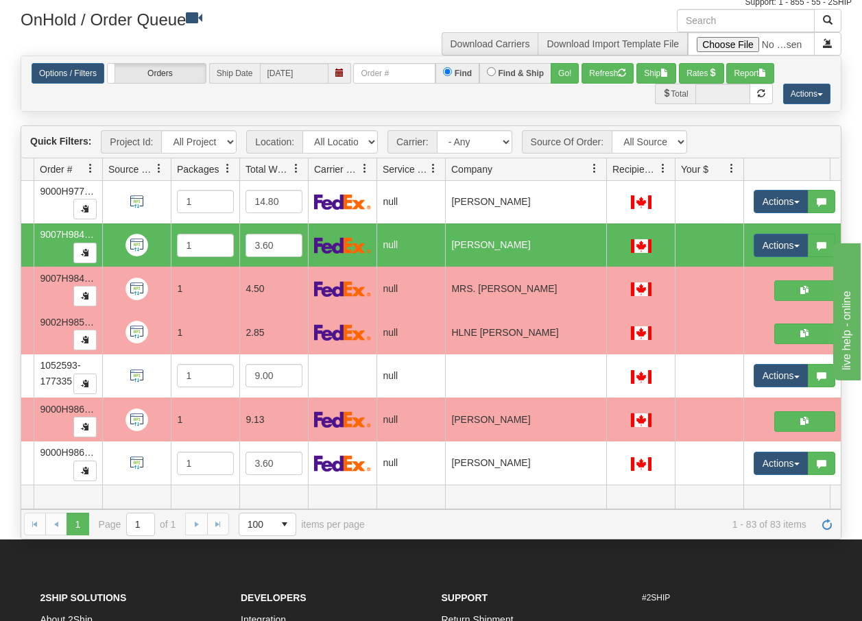
scroll to position [0, 0]
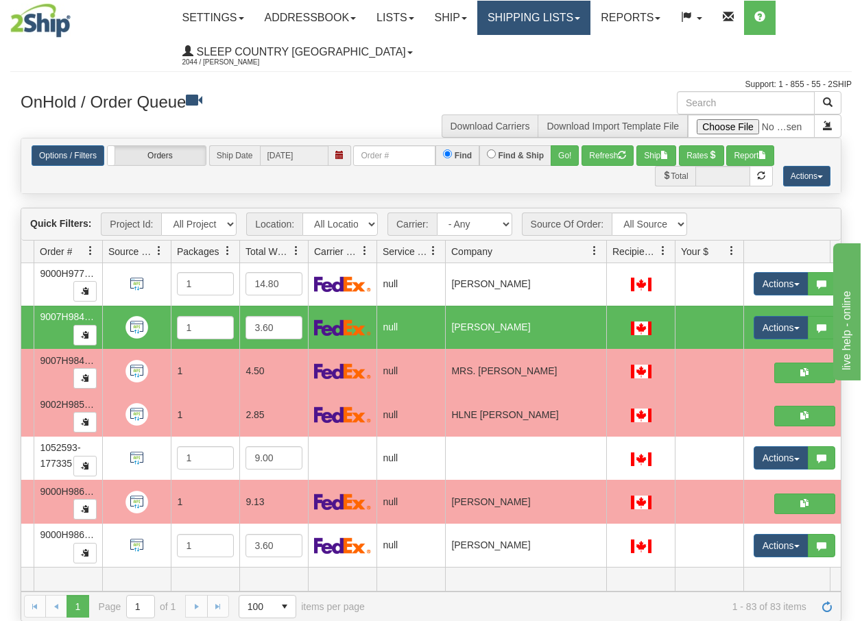
click at [565, 12] on link "Shipping lists" at bounding box center [533, 18] width 113 height 34
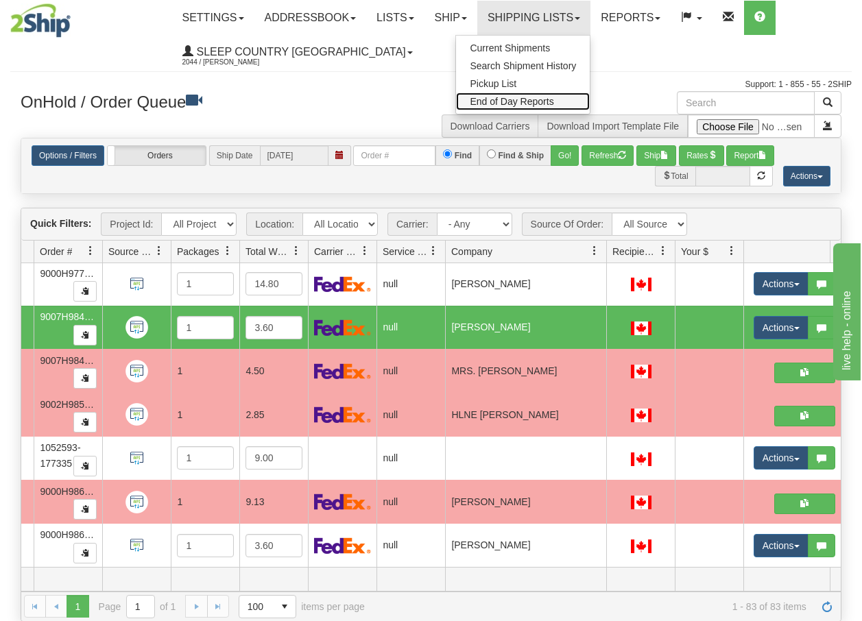
click at [513, 102] on span "End of Day Reports" at bounding box center [512, 101] width 84 height 11
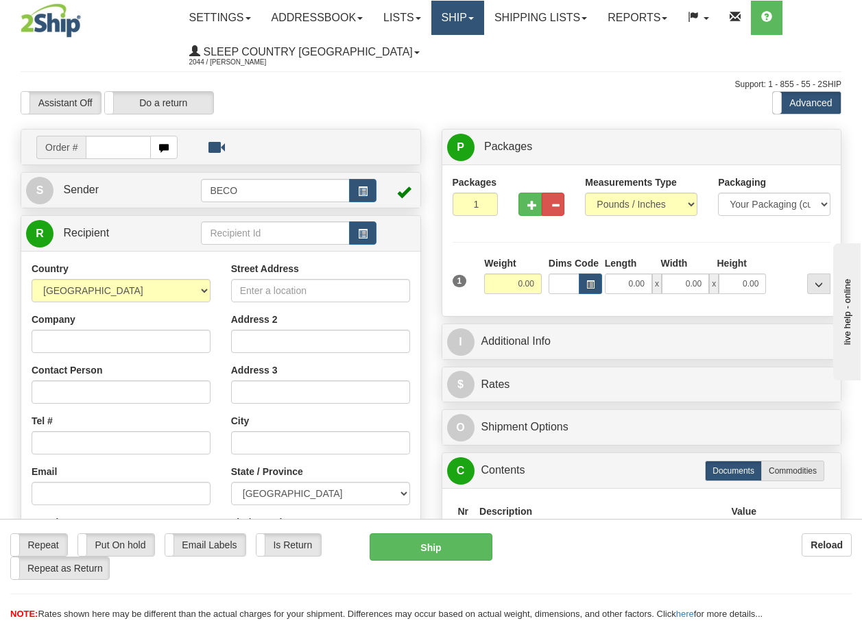
click at [466, 19] on link "Ship" at bounding box center [457, 18] width 53 height 34
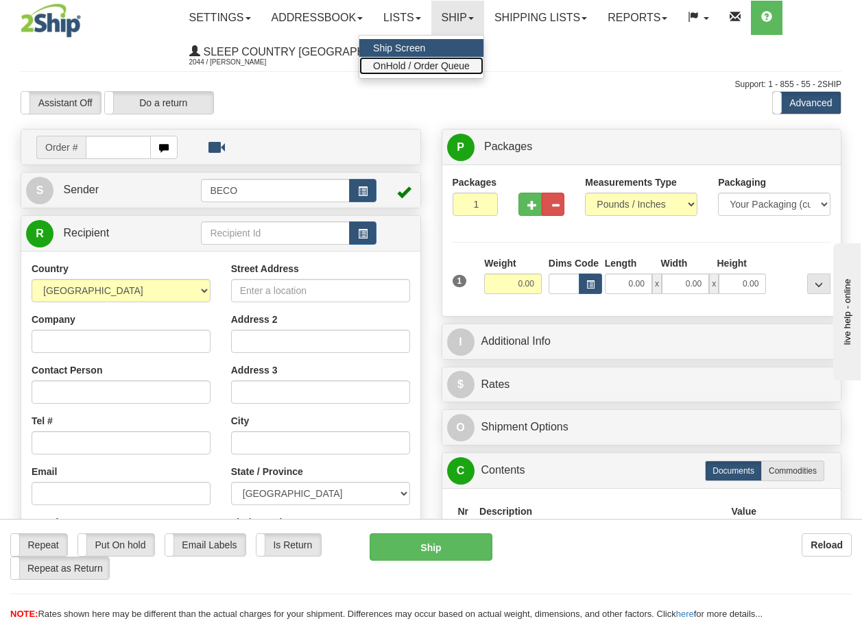
click at [453, 69] on span "OnHold / Order Queue" at bounding box center [421, 65] width 97 height 11
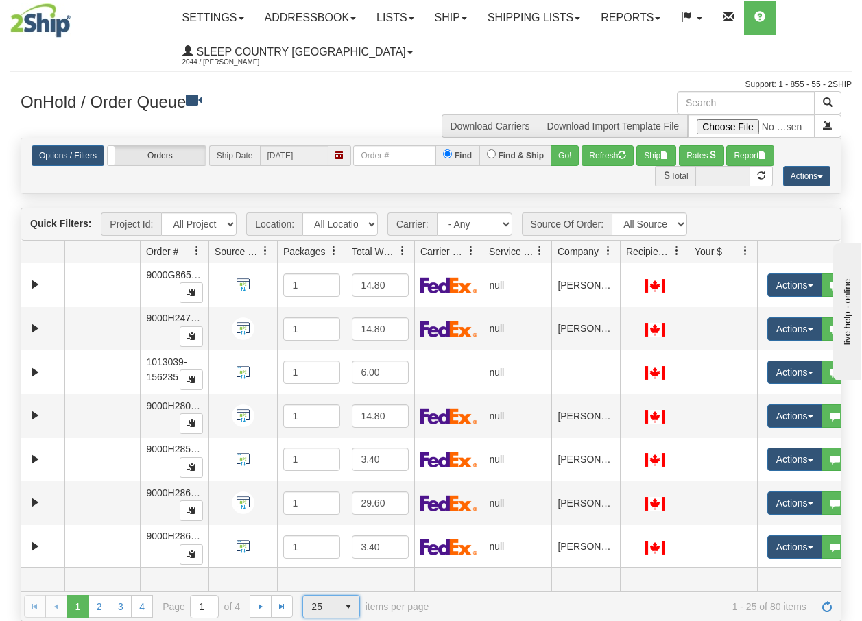
click at [346, 608] on span "select" at bounding box center [348, 607] width 22 height 22
click at [325, 582] on li "100" at bounding box center [331, 584] width 56 height 19
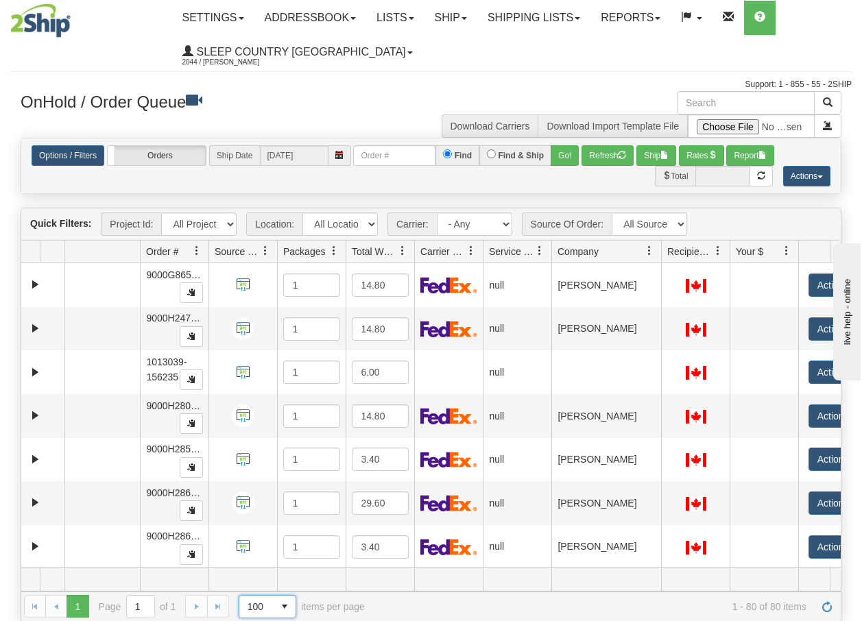
drag, startPoint x: 619, startPoint y: 257, endPoint x: 687, endPoint y: 260, distance: 68.0
click at [682, 260] on div "Aggregation Group Id Id Location Request Id Reply Id Order # Source Of Order Pa…" at bounding box center [425, 252] width 809 height 22
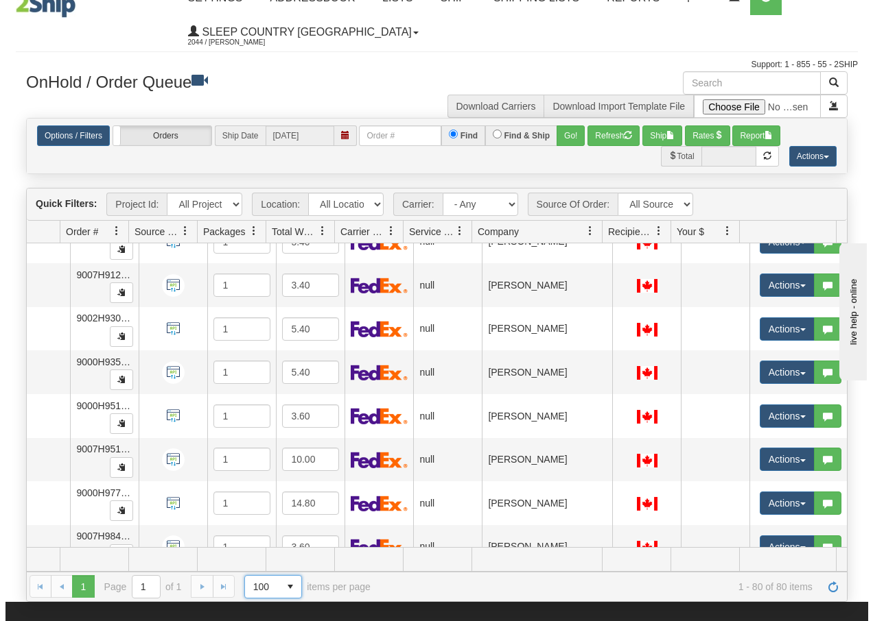
scroll to position [3196, 86]
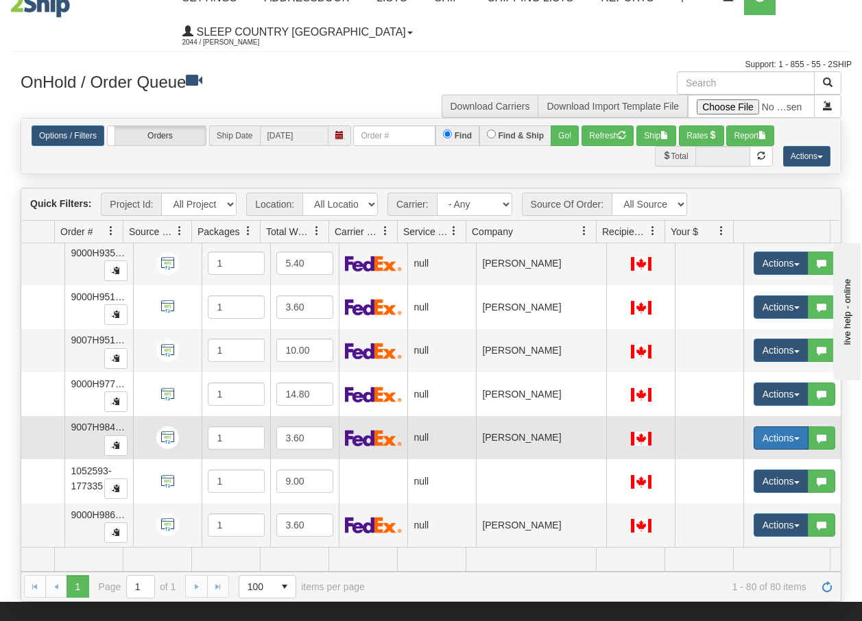
click at [789, 427] on button "Actions" at bounding box center [781, 438] width 55 height 23
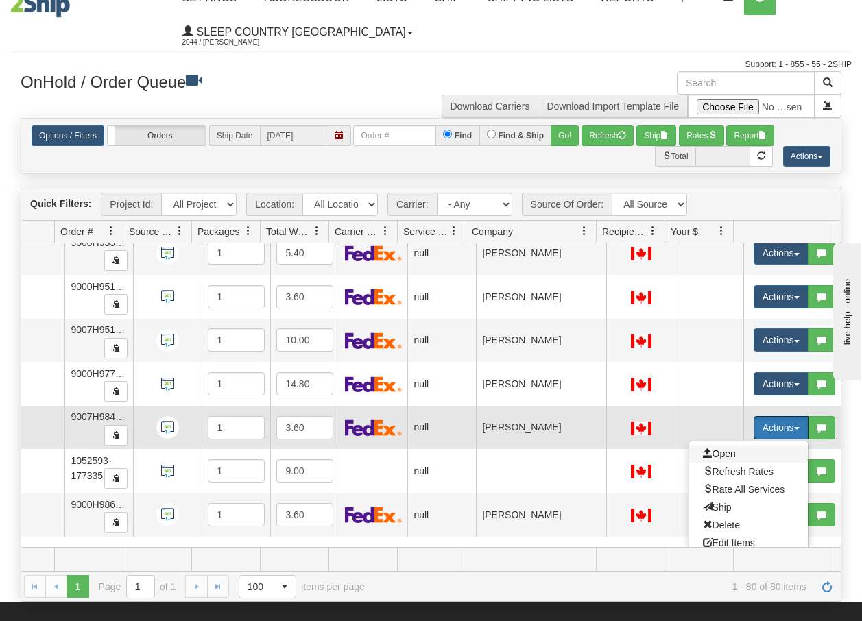
click at [707, 455] on span "Open" at bounding box center [719, 454] width 33 height 11
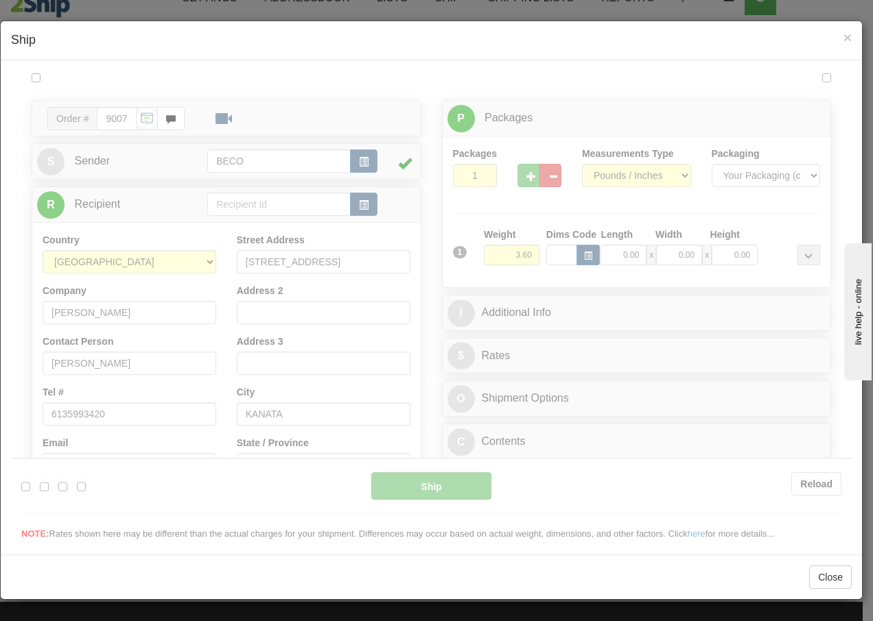
scroll to position [0, 0]
type input "14:12"
type input "16:00"
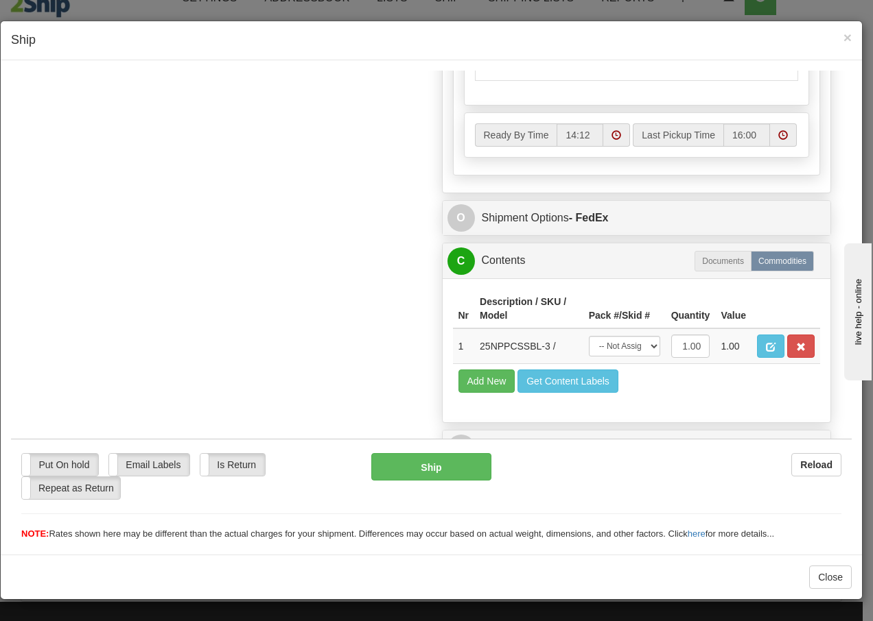
scroll to position [779, 0]
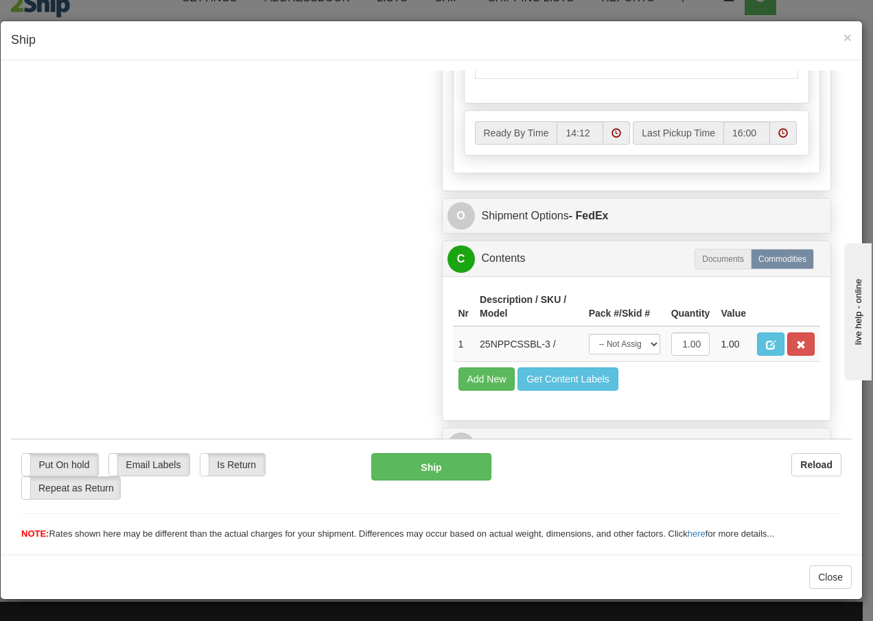
click at [852, 34] on div "× Ship" at bounding box center [431, 40] width 861 height 39
click at [844, 37] on span "×" at bounding box center [847, 37] width 8 height 16
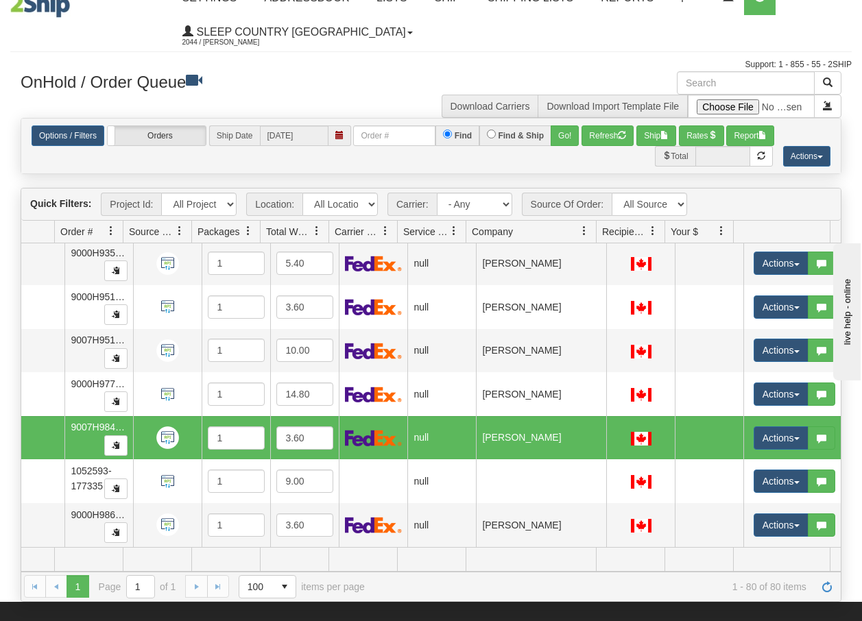
scroll to position [0, 76]
